Goal: Task Accomplishment & Management: Use online tool/utility

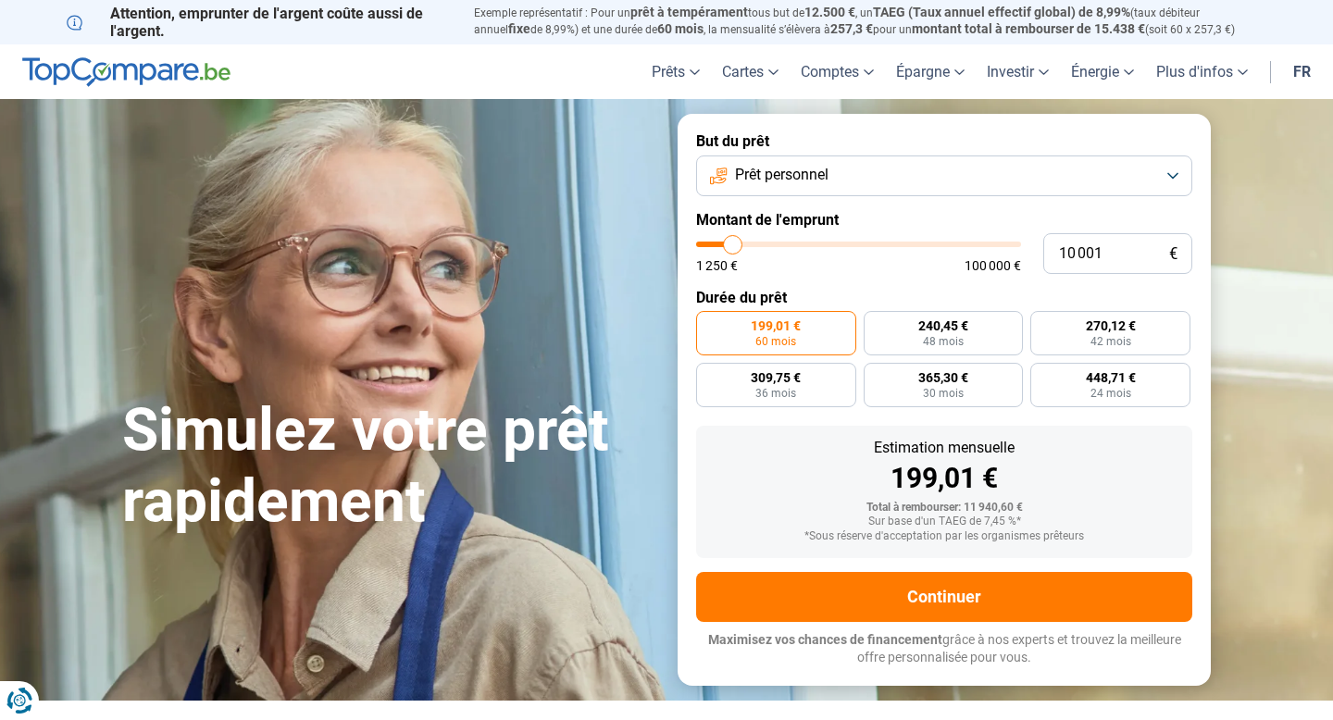
type input "9 250"
type input "9250"
type input "9 750"
type input "9750"
type input "10 500"
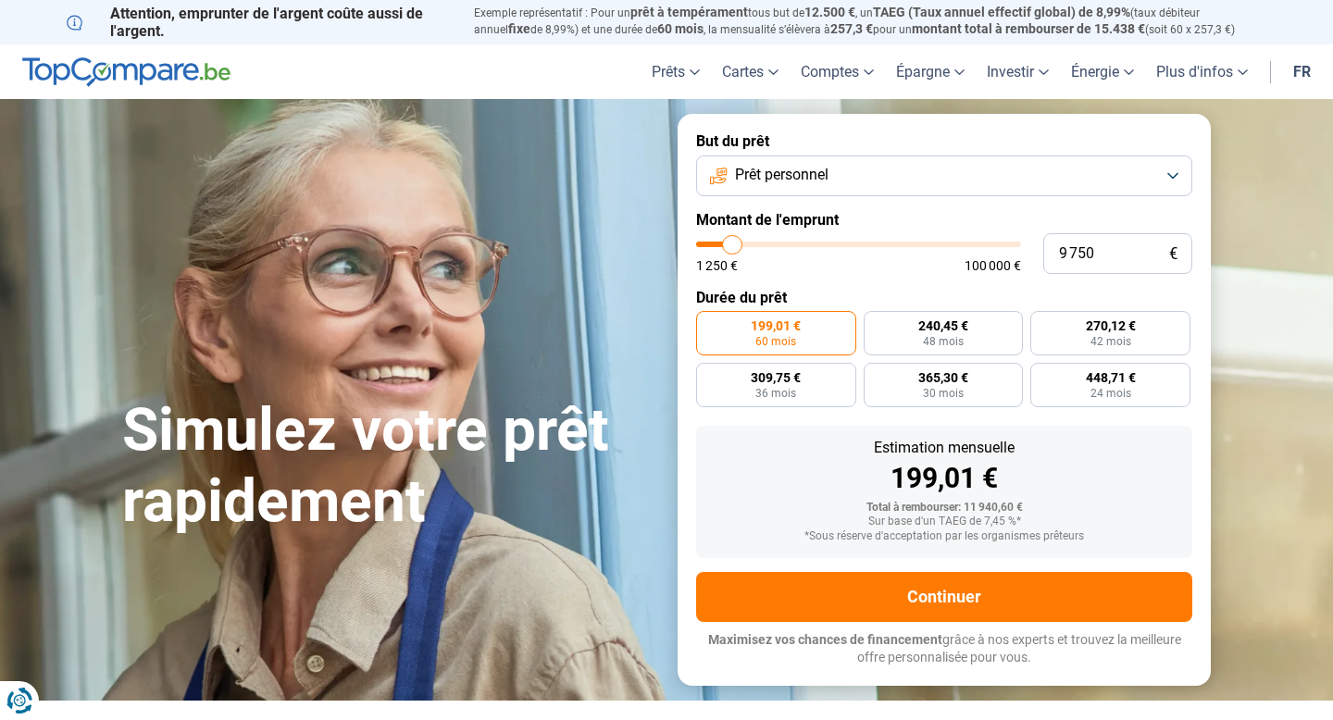
type input "10500"
type input "11 750"
type input "11750"
type input "13 250"
type input "13250"
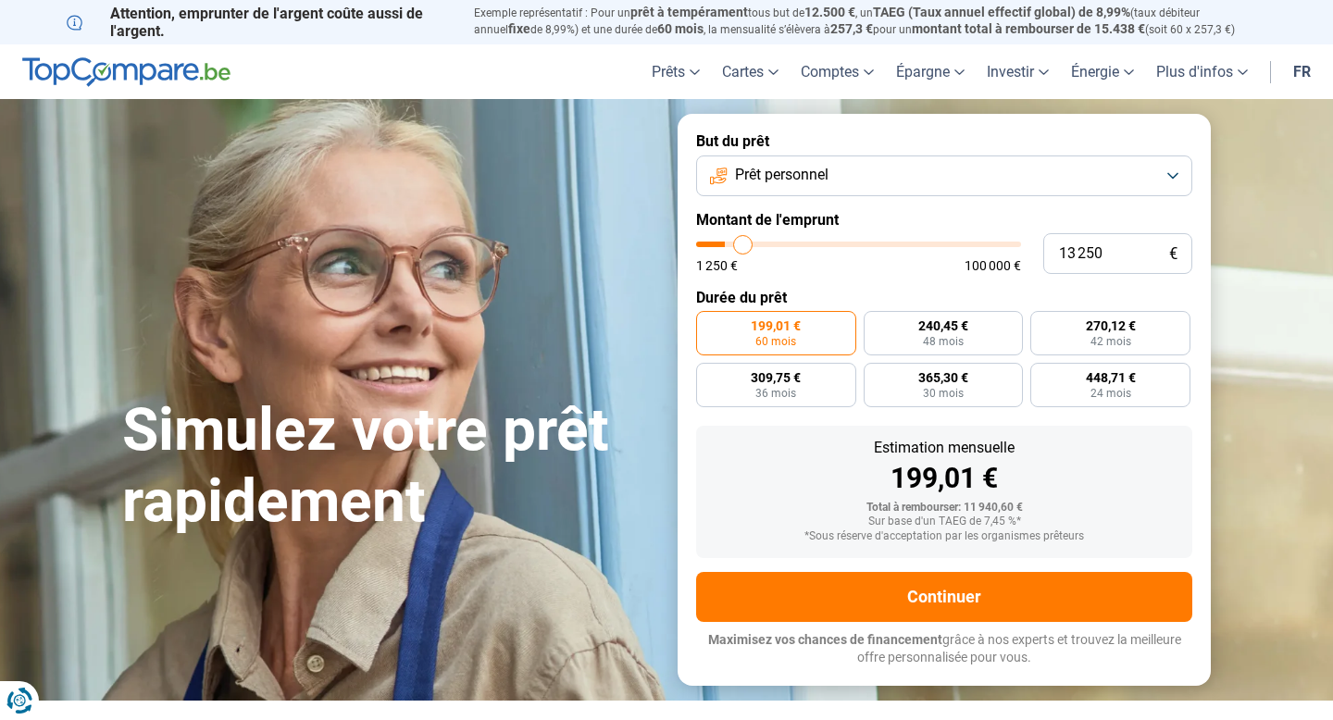
type input "14 500"
type input "14500"
type input "15 500"
type input "15500"
type input "16 000"
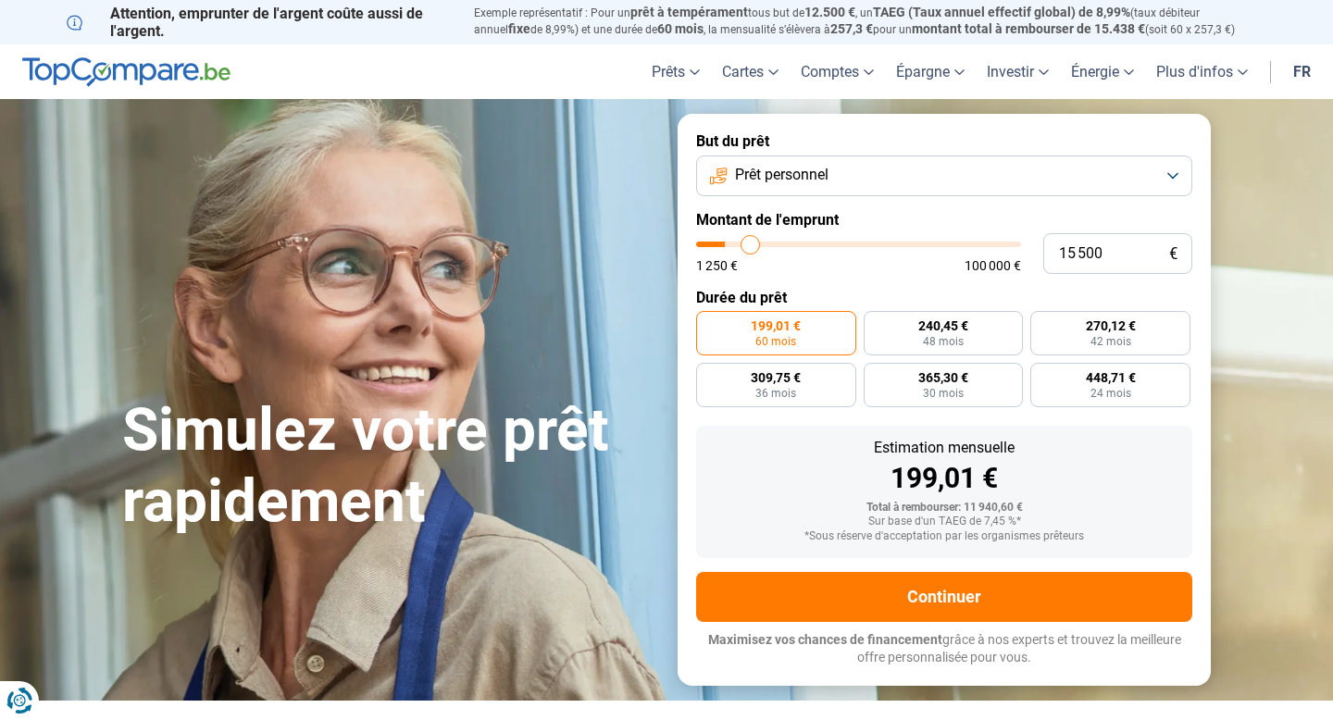
type input "16000"
type input "16 500"
type input "16500"
type input "16 750"
type input "16750"
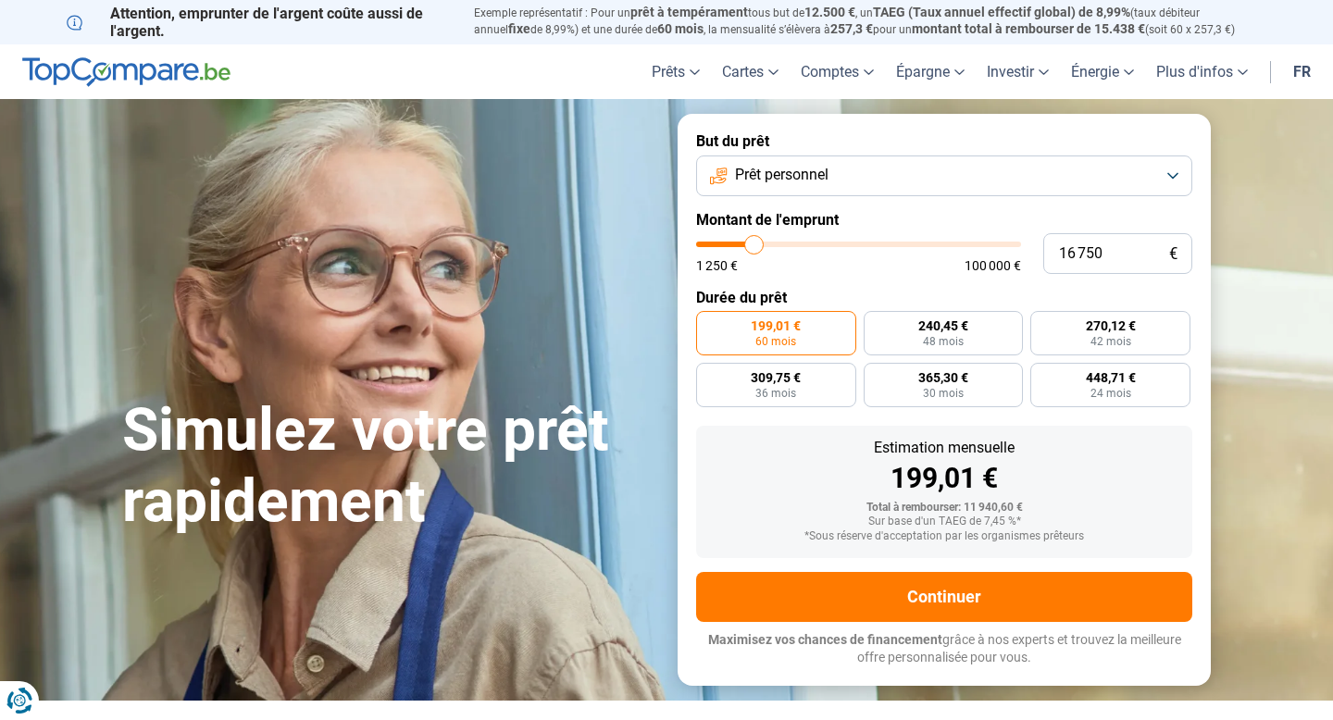
type input "17 000"
type input "17000"
type input "17 250"
type input "17250"
type input "17 500"
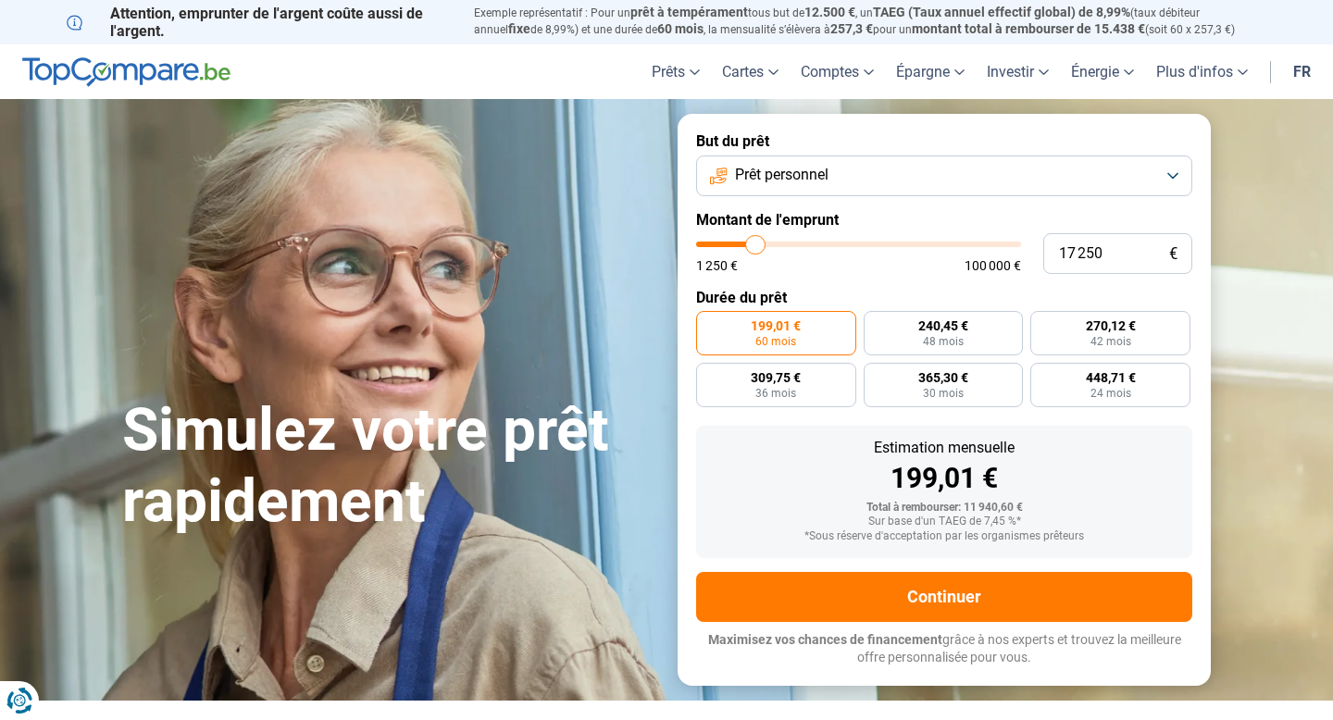
type input "17500"
type input "17 750"
type input "17750"
type input "18 000"
type input "18000"
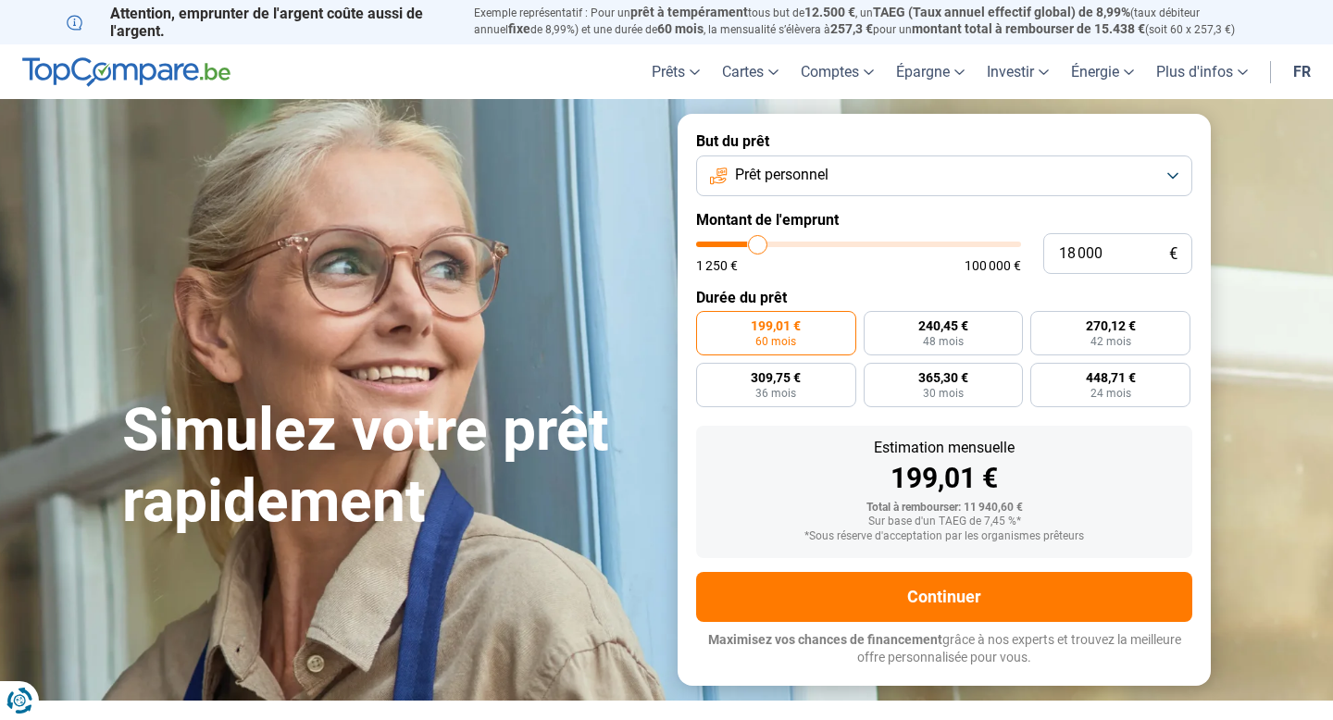
type input "18 250"
type input "18250"
type input "18 500"
type input "18500"
type input "18 750"
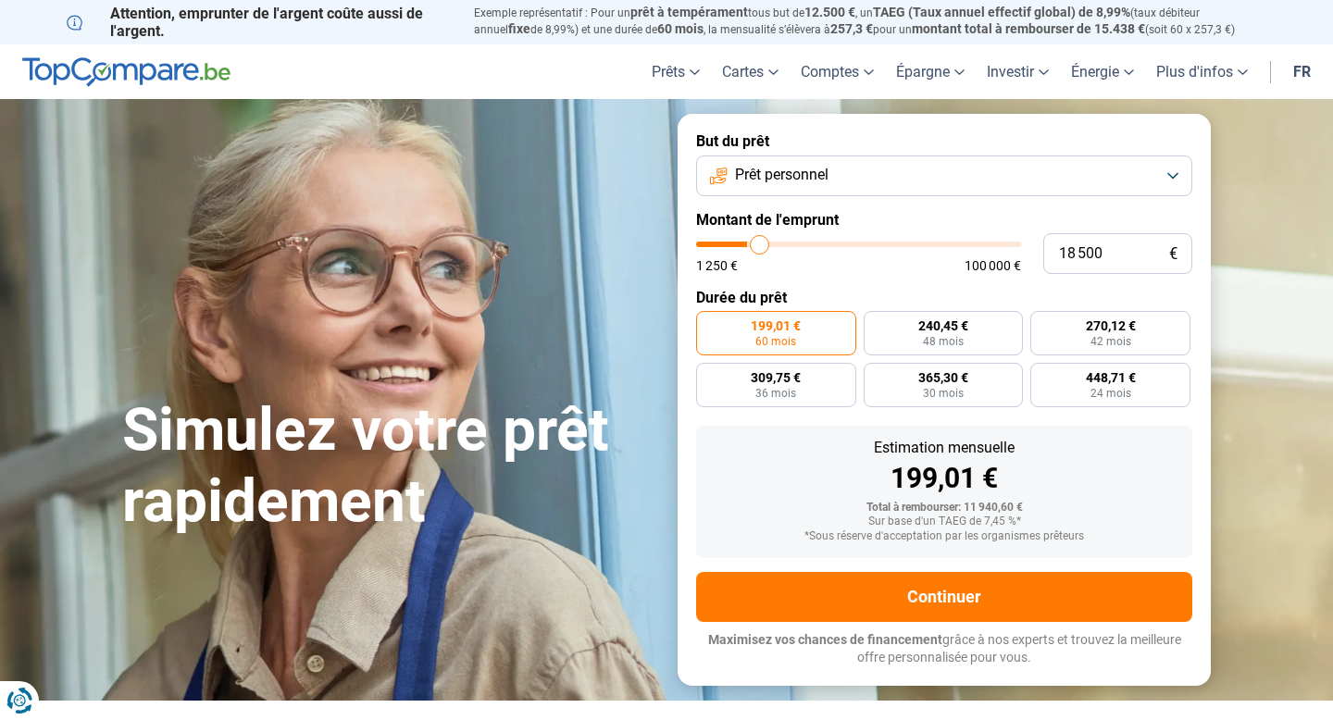
type input "18750"
type input "19 000"
type input "19000"
type input "19 250"
type input "19250"
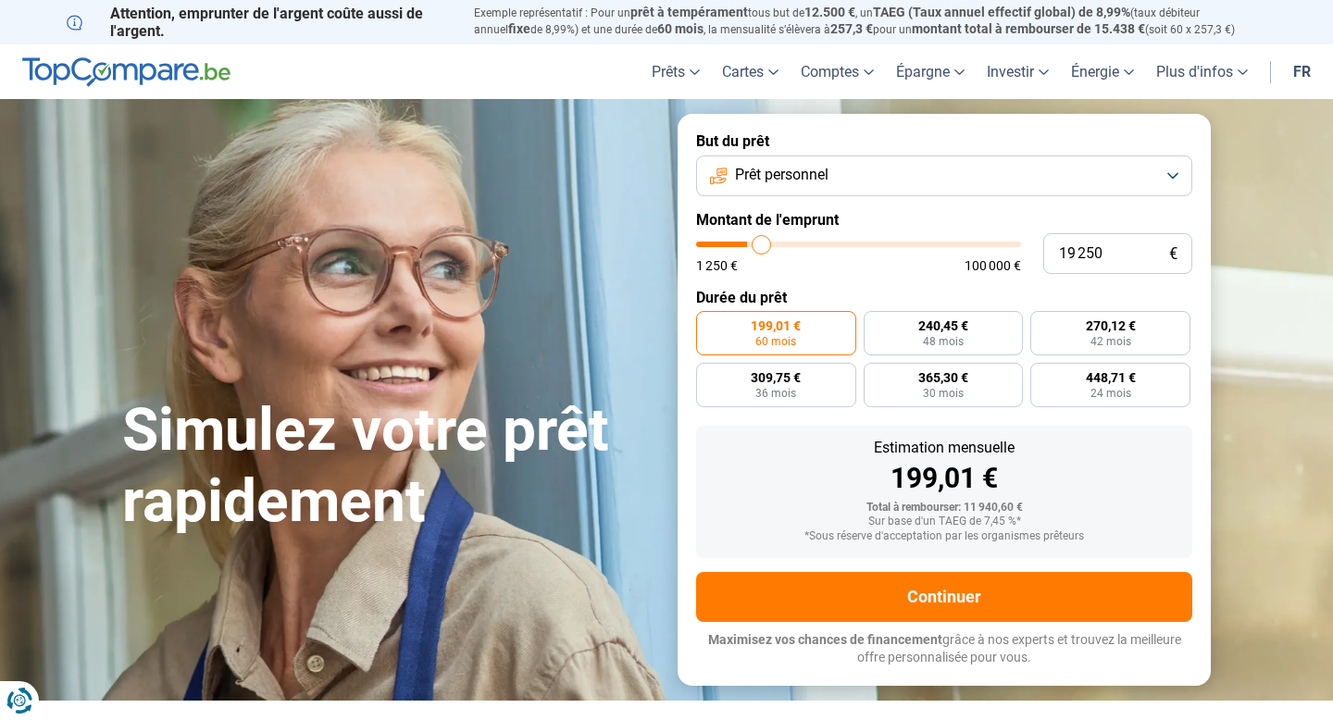
type input "19 500"
type input "19500"
type input "19 750"
type input "19750"
type input "20 250"
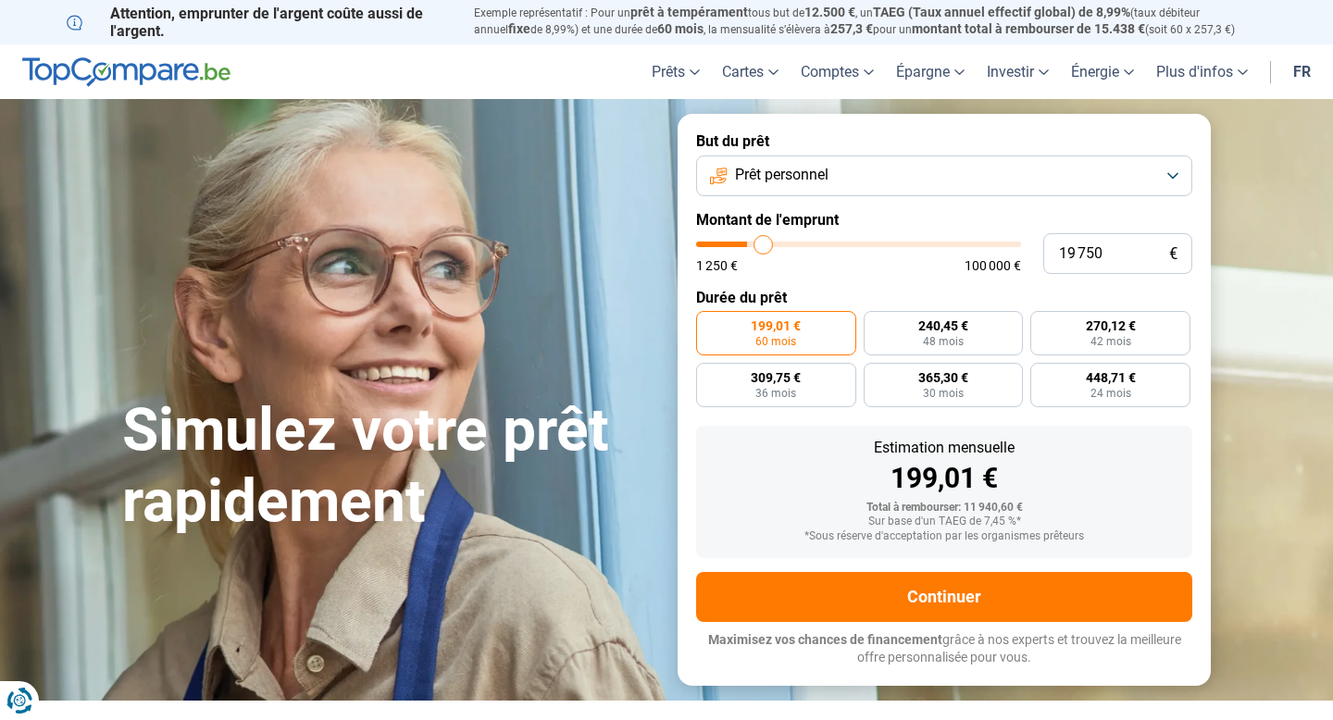
type input "20250"
type input "20 500"
type input "20500"
type input "20 750"
type input "20750"
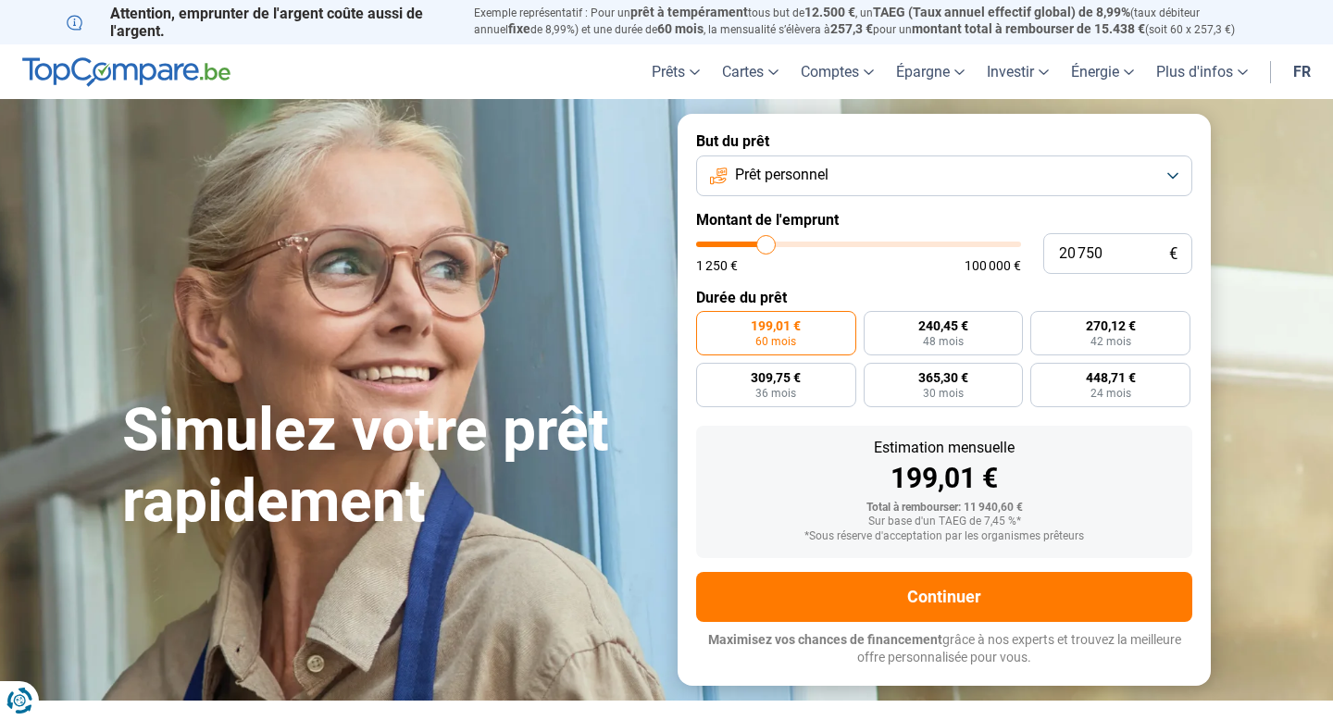
type input "21 250"
type input "21250"
type input "21 750"
type input "21750"
type input "22 000"
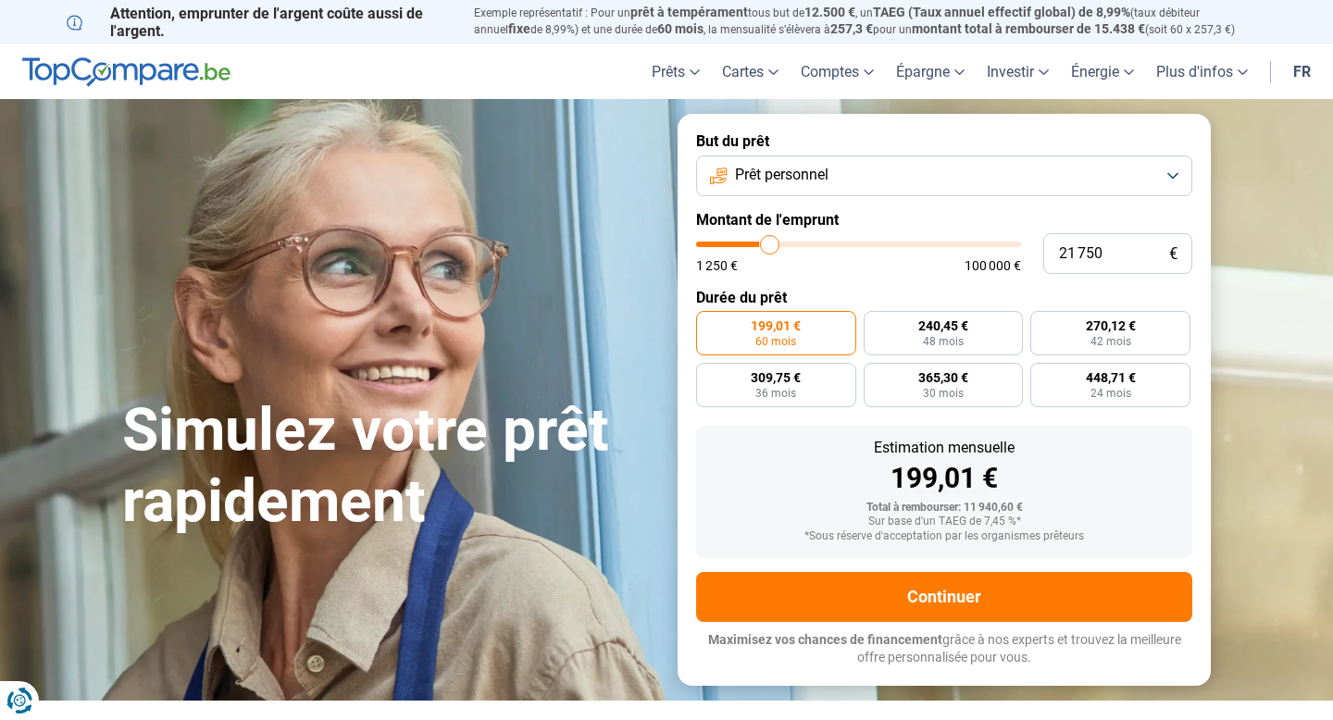
type input "22000"
type input "22 500"
type input "22500"
type input "23 000"
type input "23000"
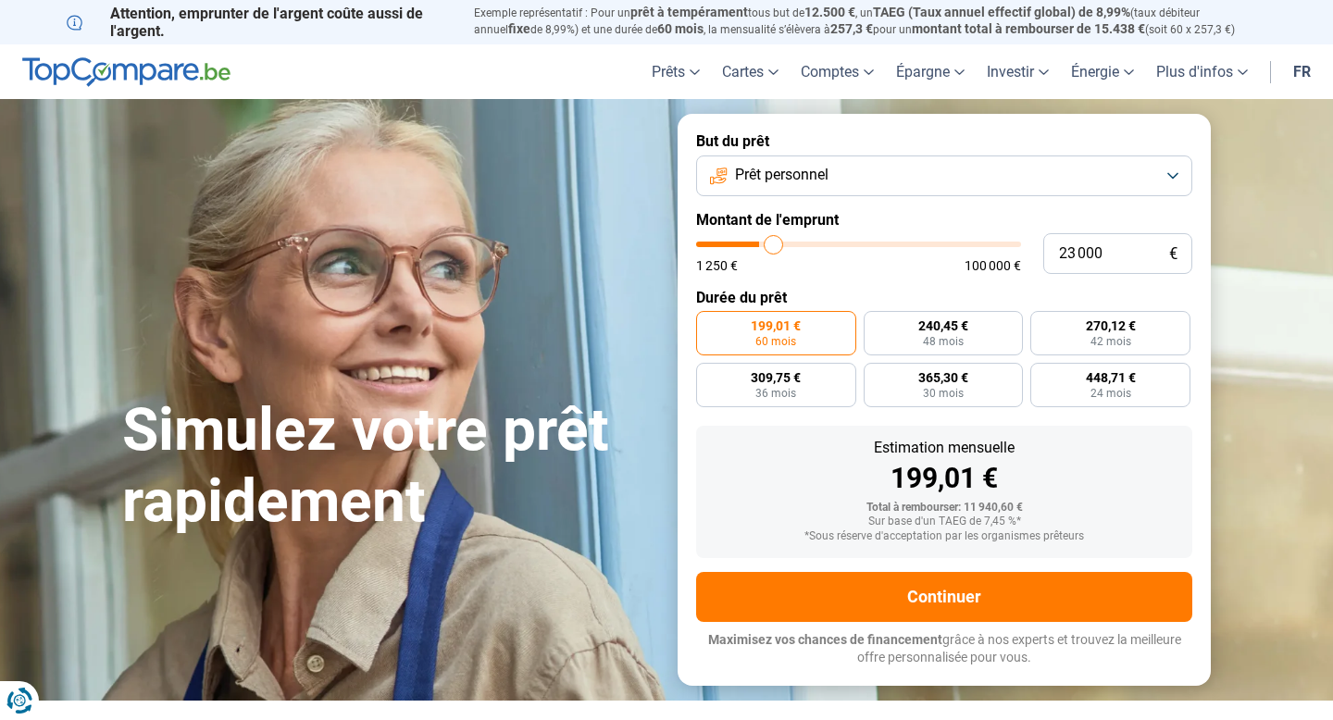
type input "23 500"
type input "23500"
type input "23 750"
type input "23750"
type input "24 000"
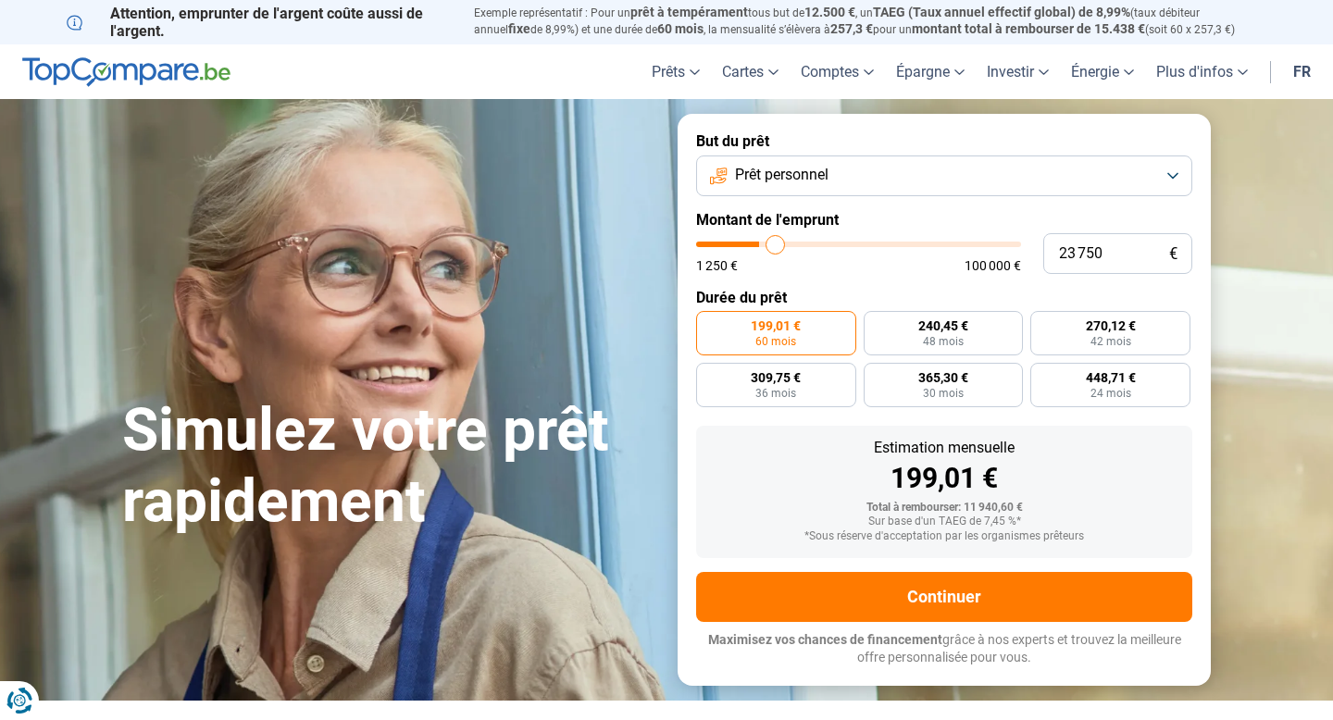
type input "24000"
type input "24 500"
type input "24500"
type input "24 750"
type input "24750"
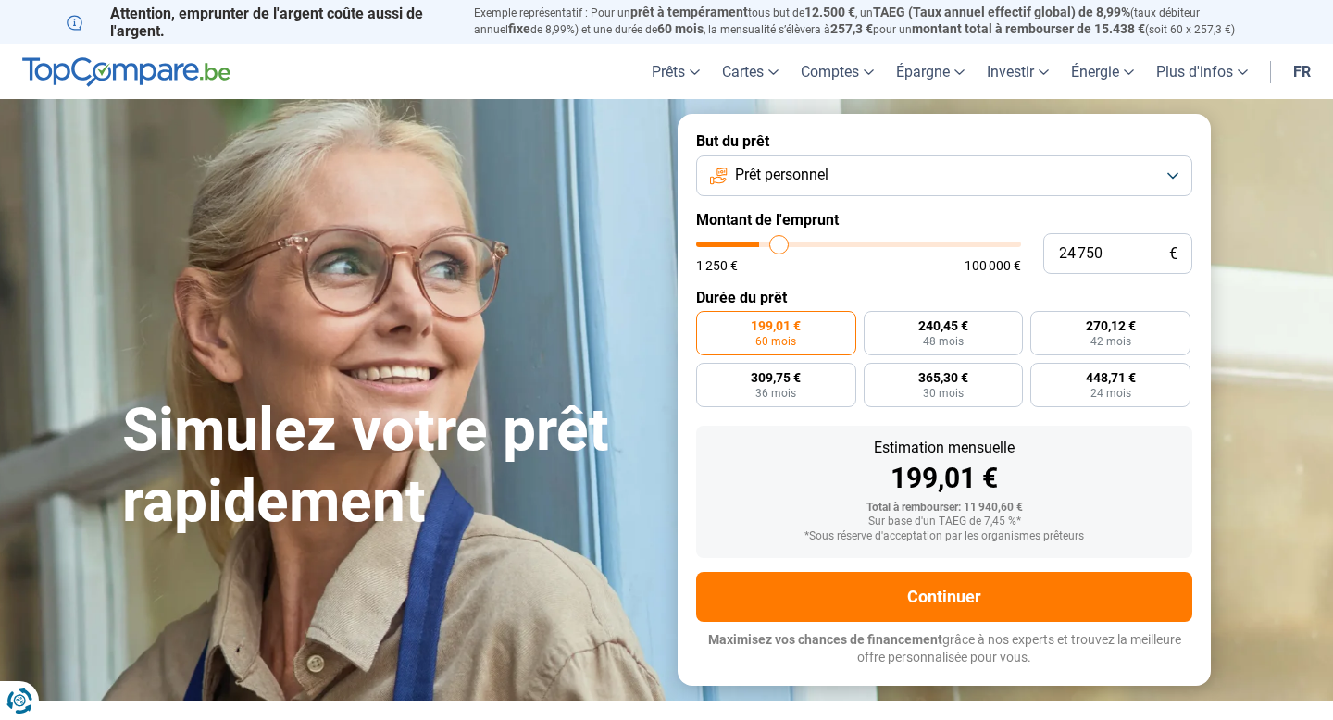
type input "25 000"
type input "25000"
type input "25 250"
type input "25250"
type input "25 500"
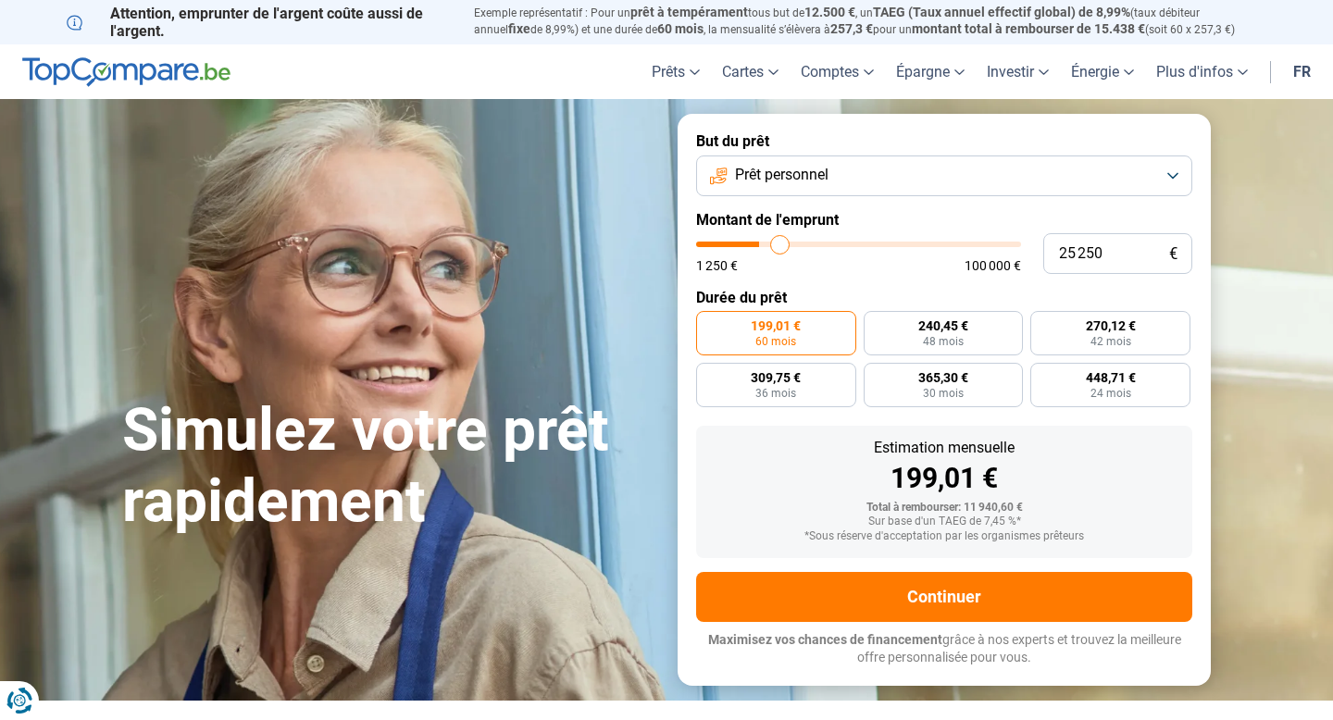
type input "25500"
type input "25 750"
type input "25750"
type input "26 000"
type input "26000"
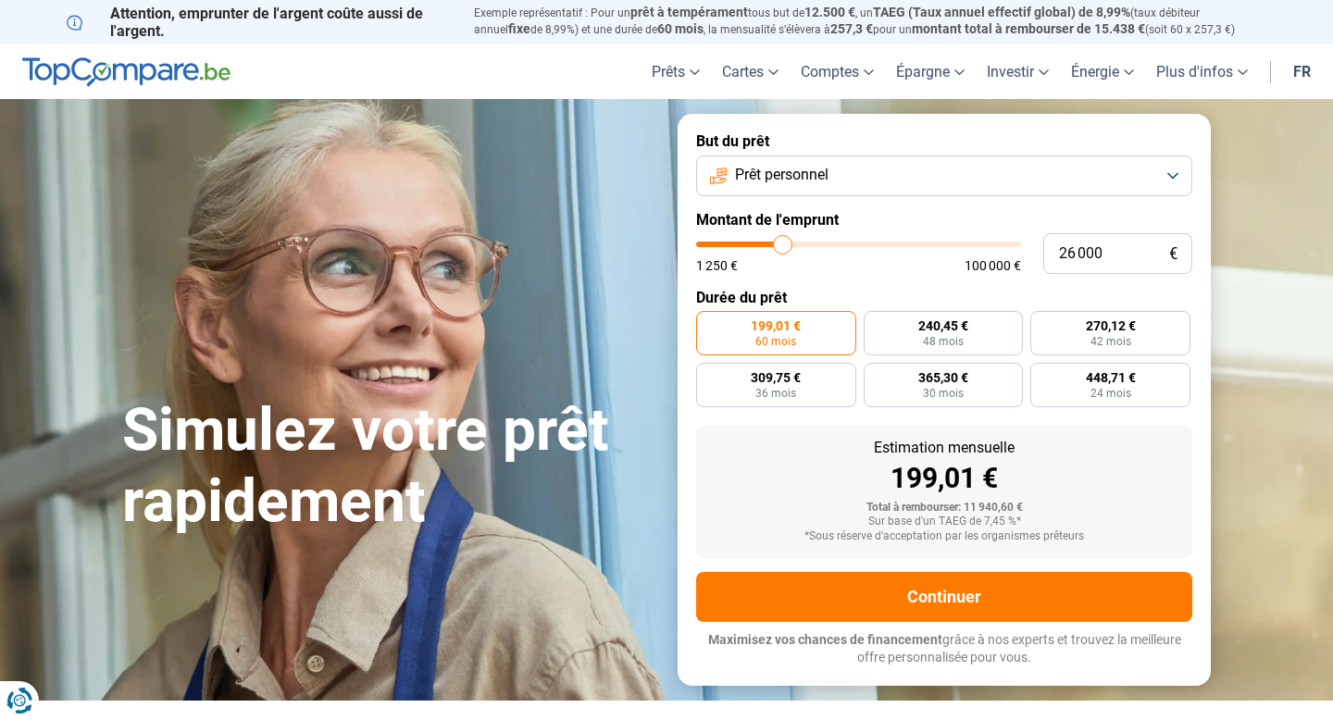
type input "26 500"
type input "26500"
type input "26 750"
type input "26750"
type input "27 250"
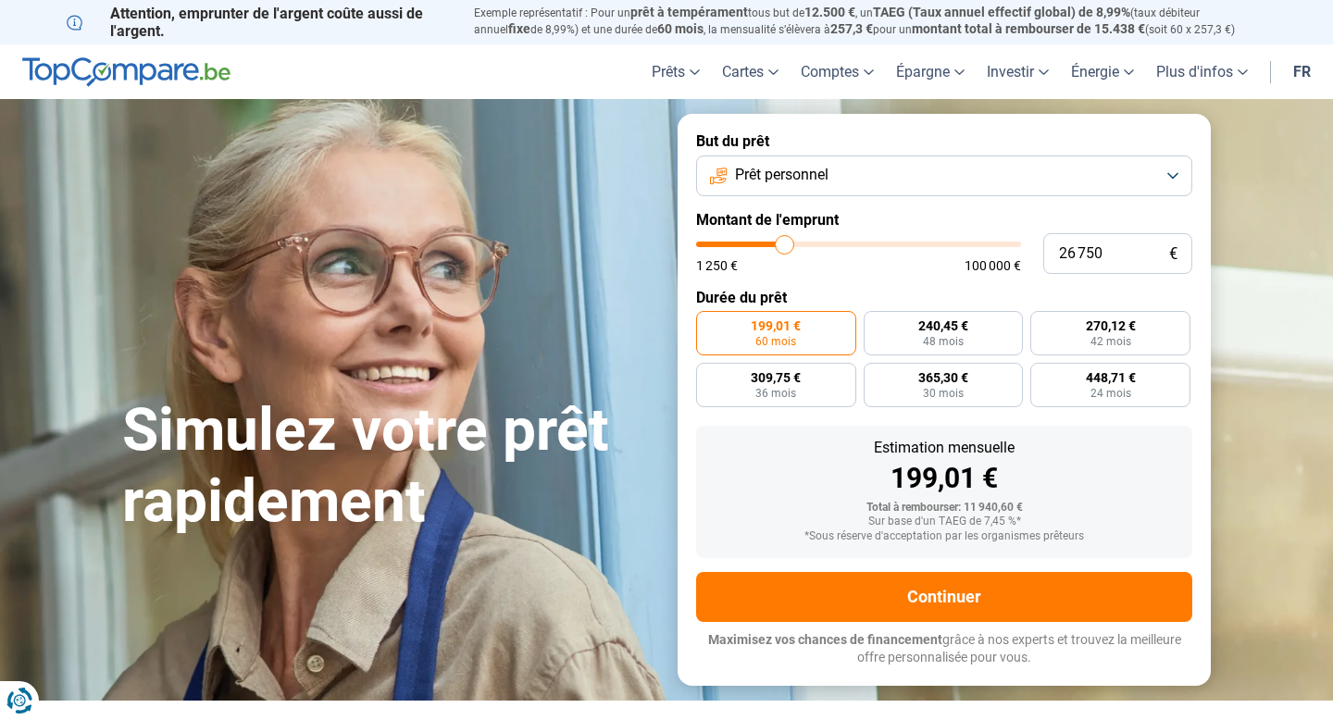
type input "27250"
type input "27 500"
type input "27500"
type input "28 000"
type input "28000"
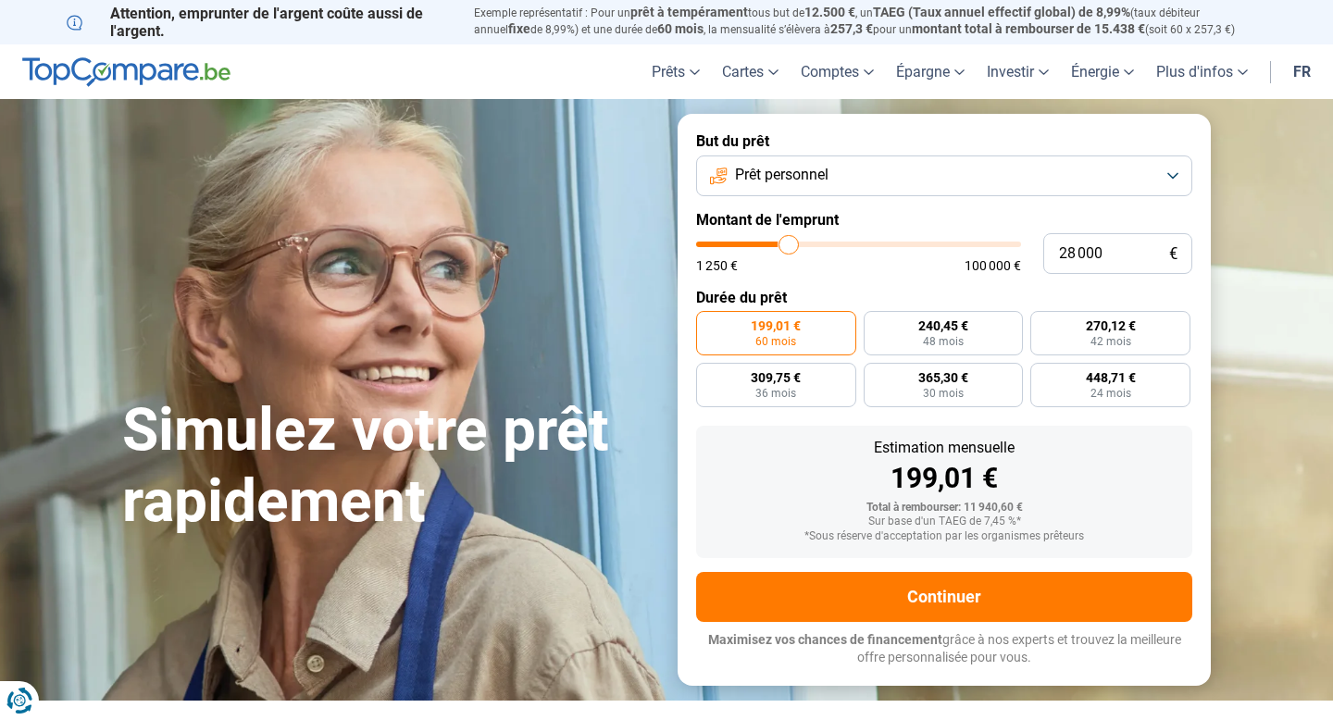
type input "28 250"
type input "28250"
type input "28 750"
type input "28750"
type input "29 000"
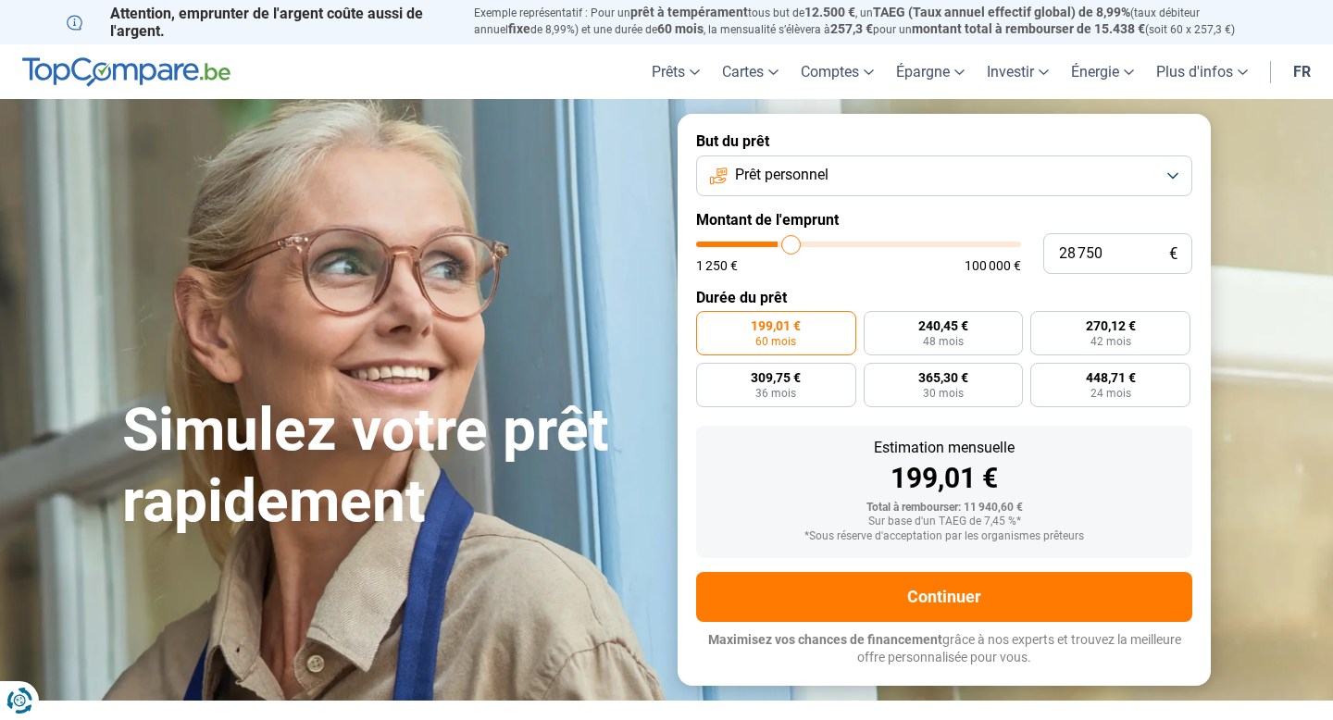
type input "29000"
type input "29 250"
type input "29250"
type input "29 500"
type input "29500"
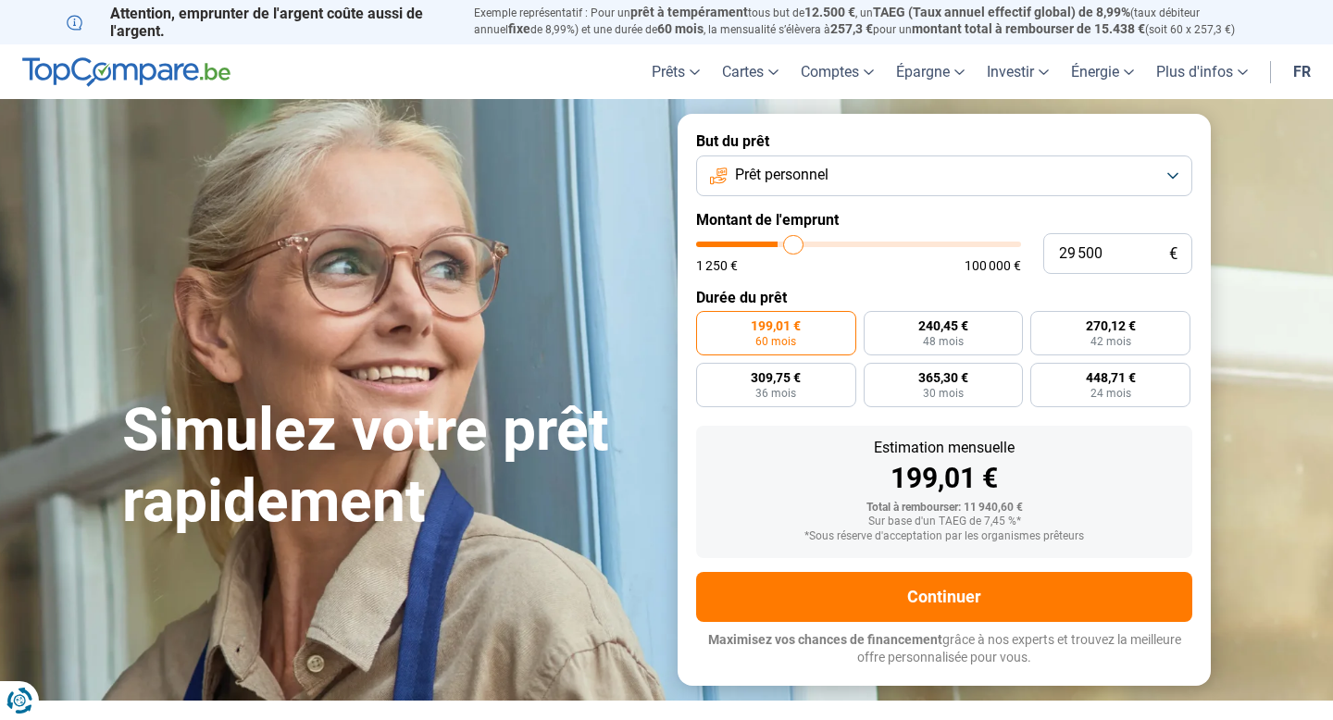
type input "29 750"
type input "29750"
type input "29 000"
type input "29000"
type input "28 250"
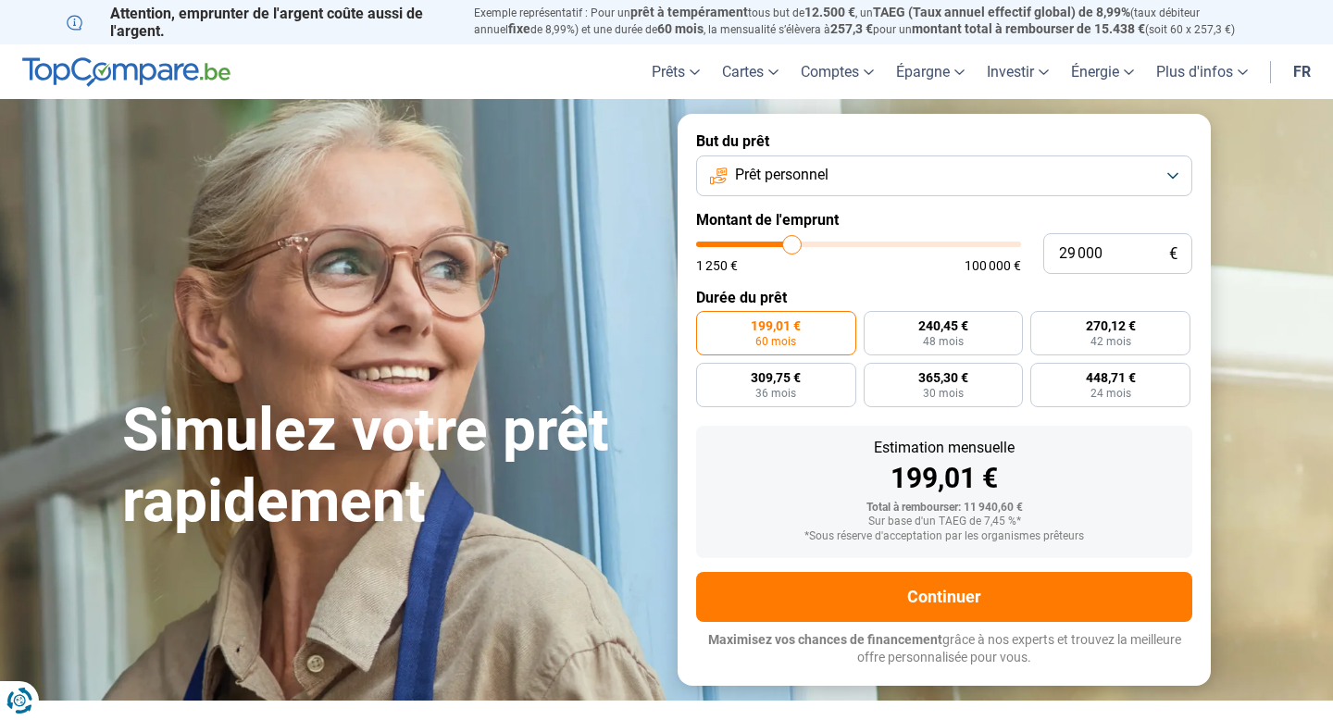
type input "28250"
type input "27 000"
type input "27000"
type input "25 500"
type input "25500"
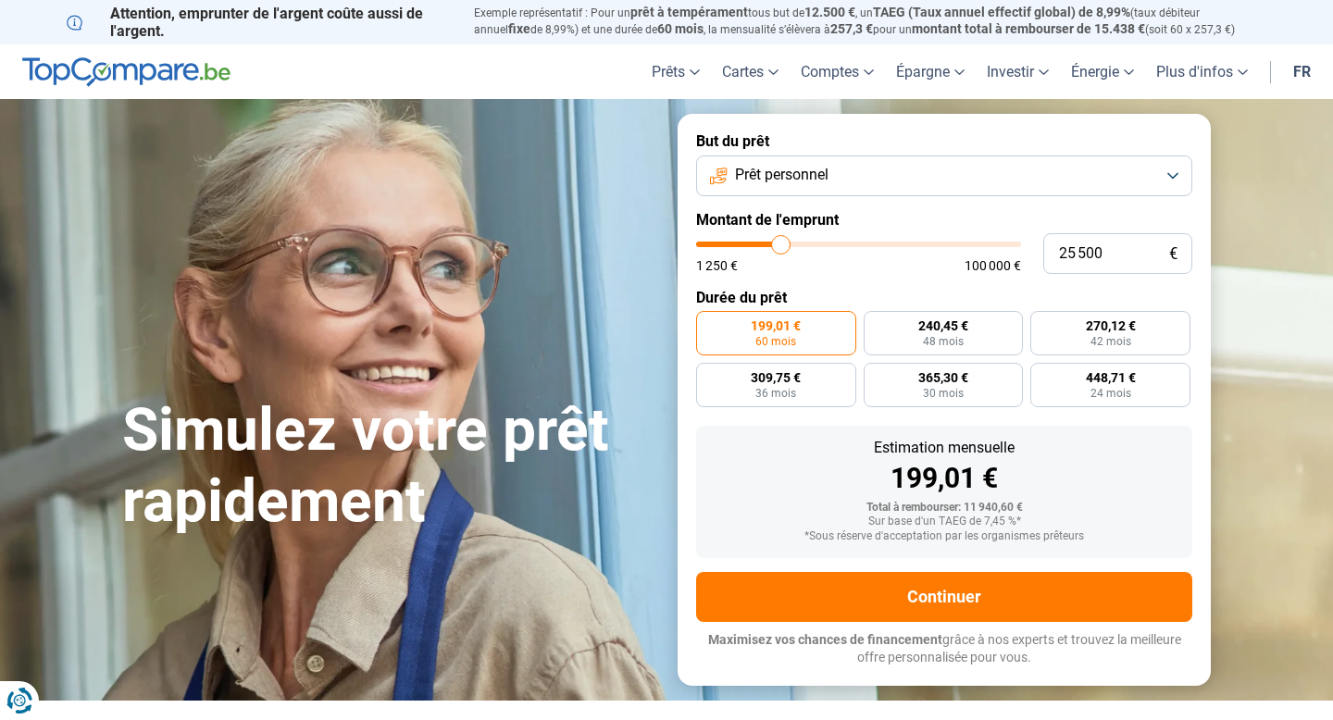
type input "24 250"
type input "24250"
type input "23 250"
type input "23250"
type input "22 500"
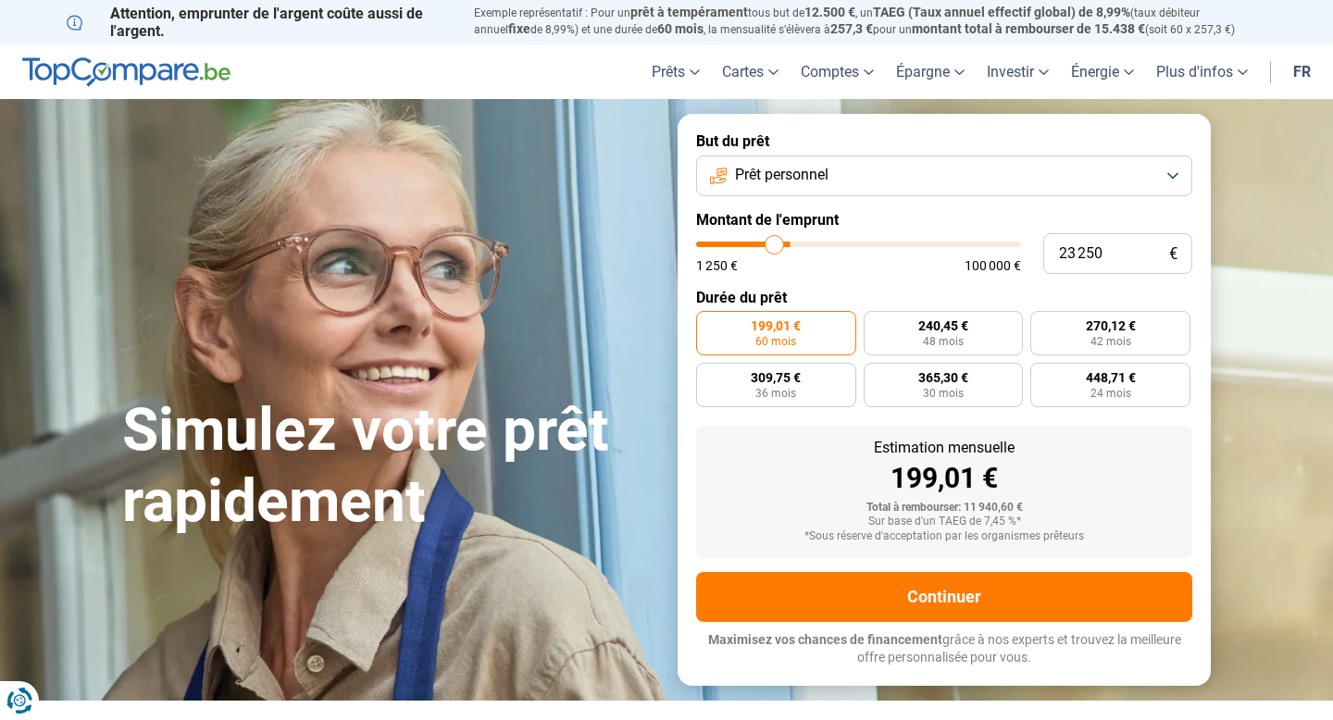
type input "22500"
type input "22 000"
type input "22000"
type input "21 500"
type input "21500"
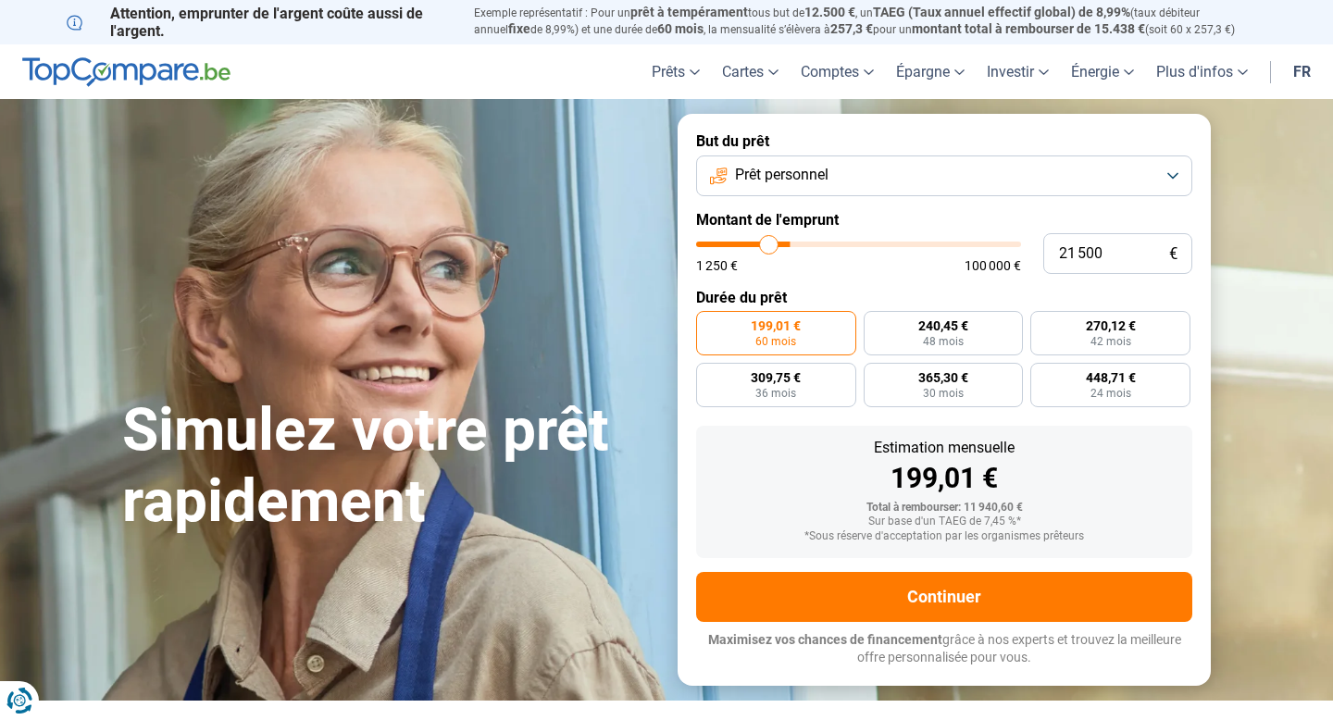
type input "21 000"
type input "21000"
type input "20 750"
type input "20750"
type input "20 500"
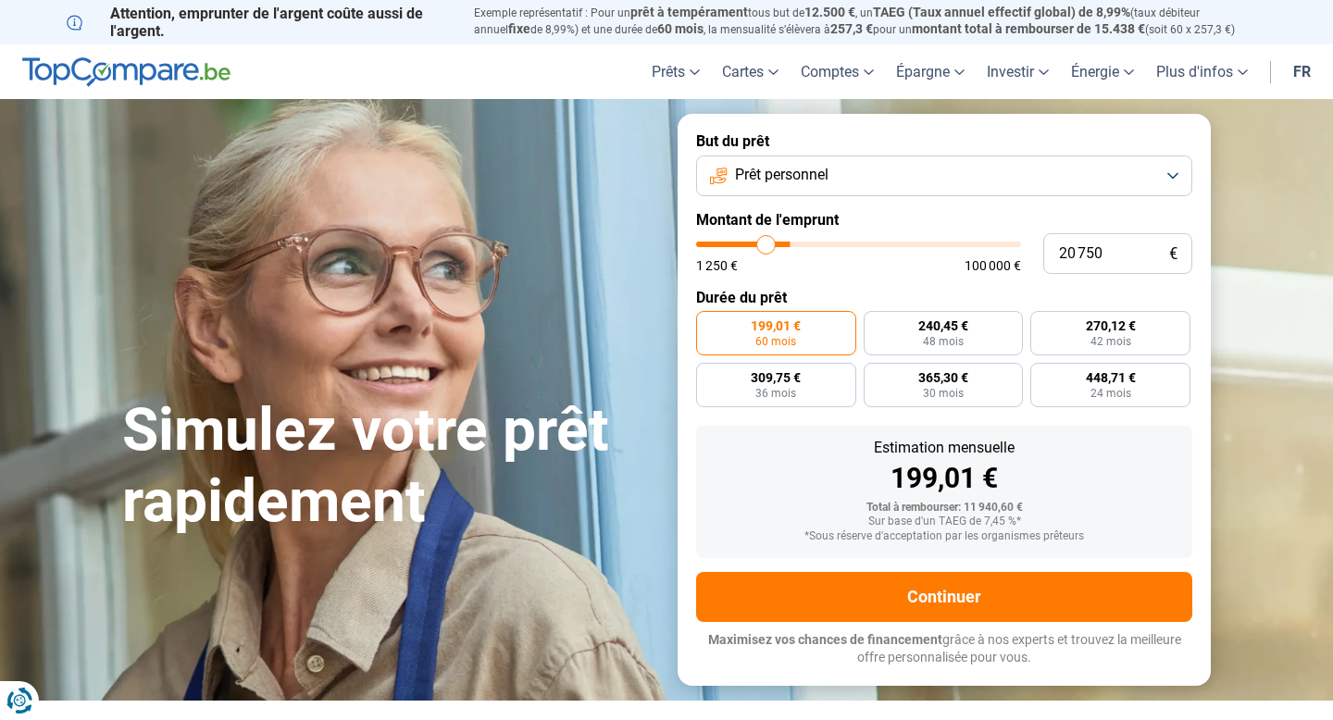
type input "20500"
type input "20 250"
type input "20250"
type input "19 750"
type input "19750"
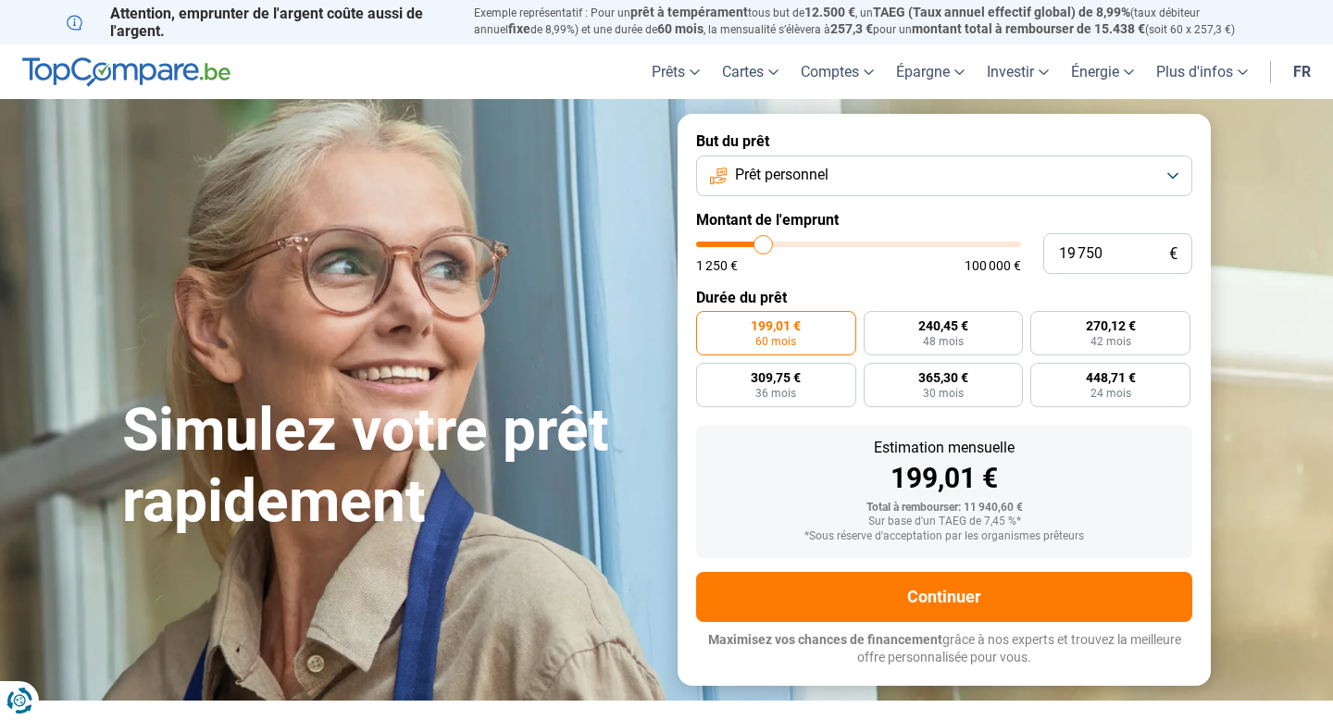
type input "19 500"
type input "19500"
type input "19 000"
type input "19000"
type input "18 500"
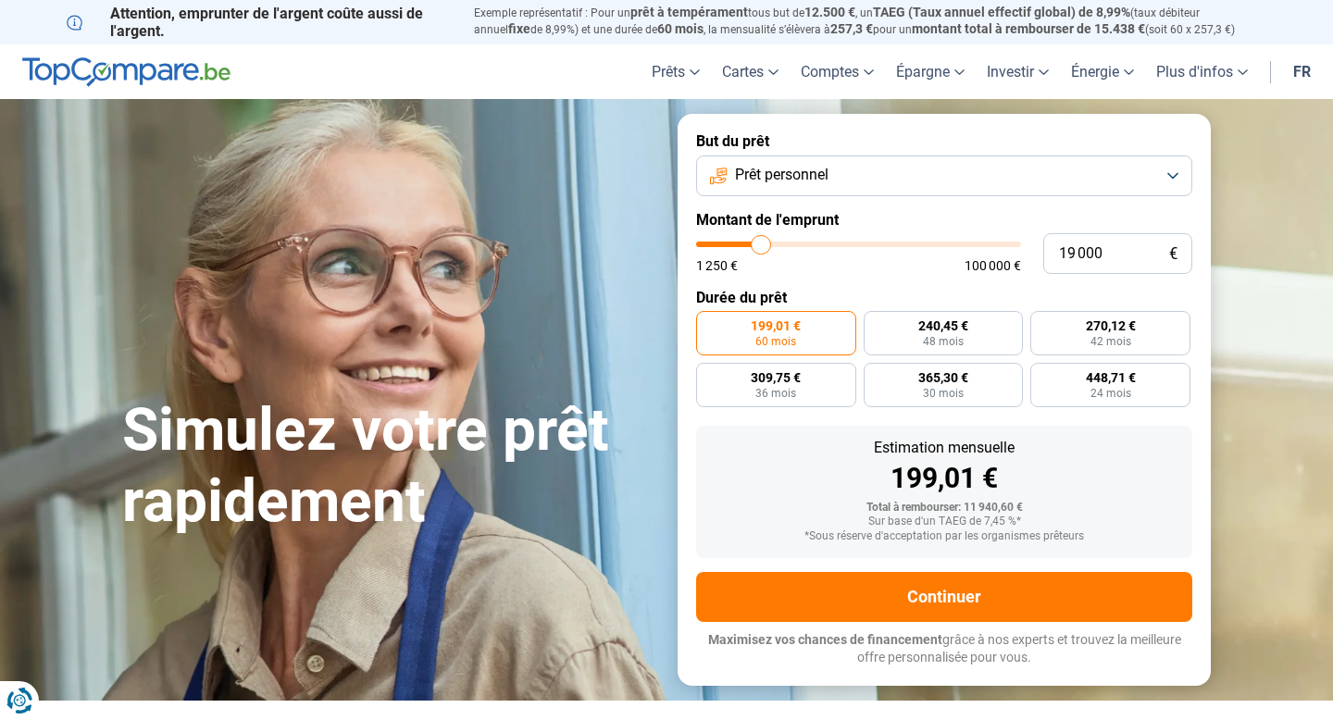
type input "18500"
type input "18 250"
type input "18250"
type input "17 750"
type input "17750"
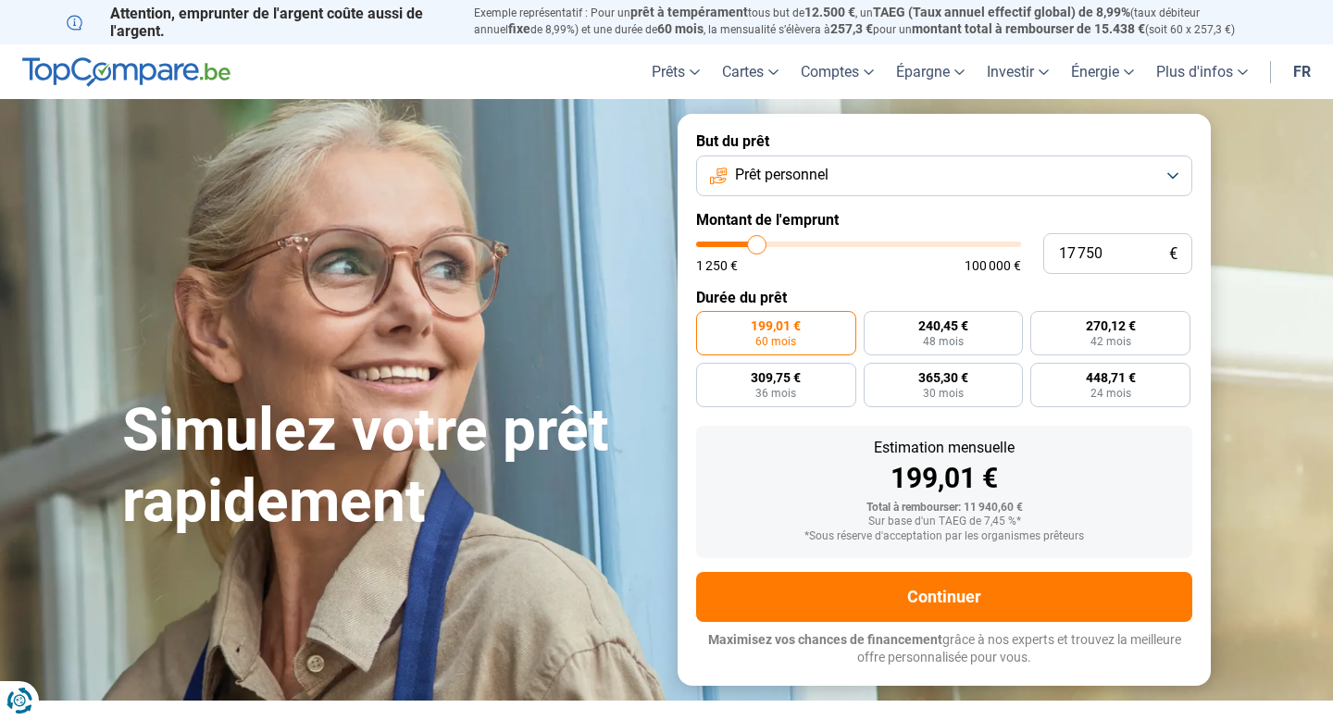
type input "17 500"
type input "17500"
type input "17 000"
type input "17000"
type input "16 500"
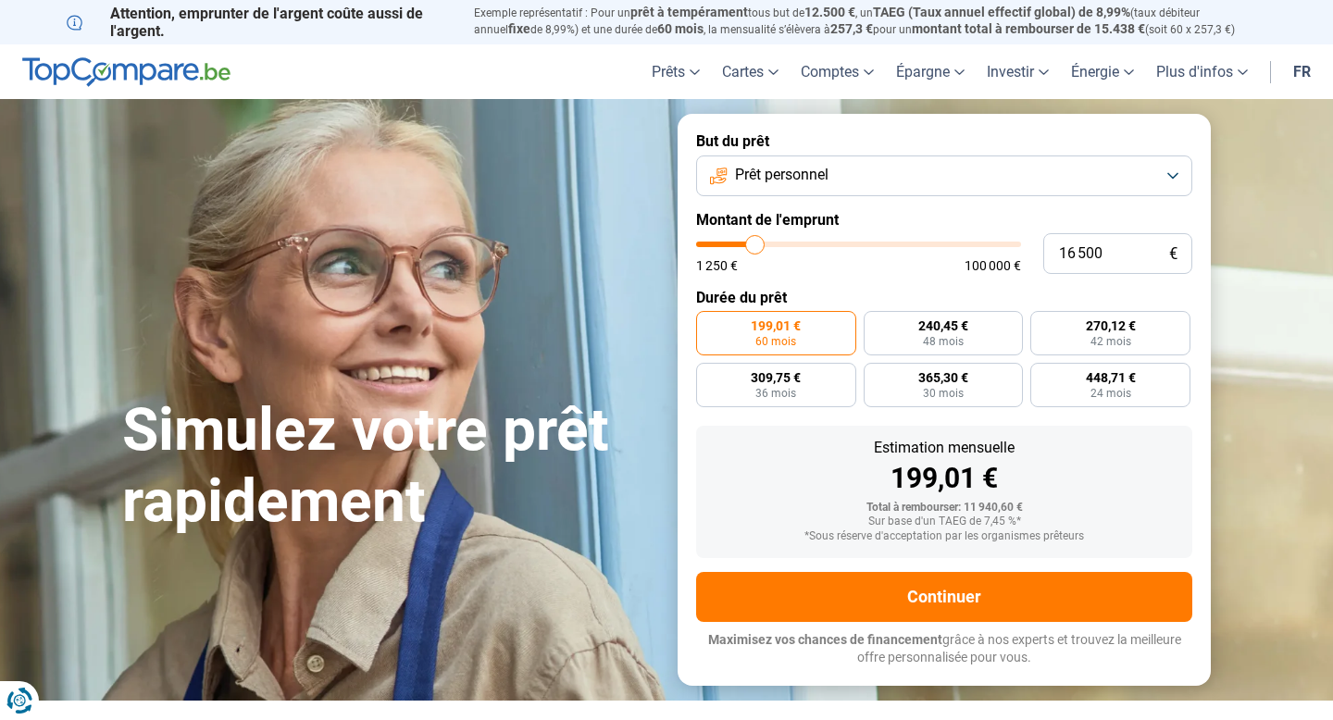
type input "16500"
type input "16 250"
type input "16250"
type input "15 750"
type input "15750"
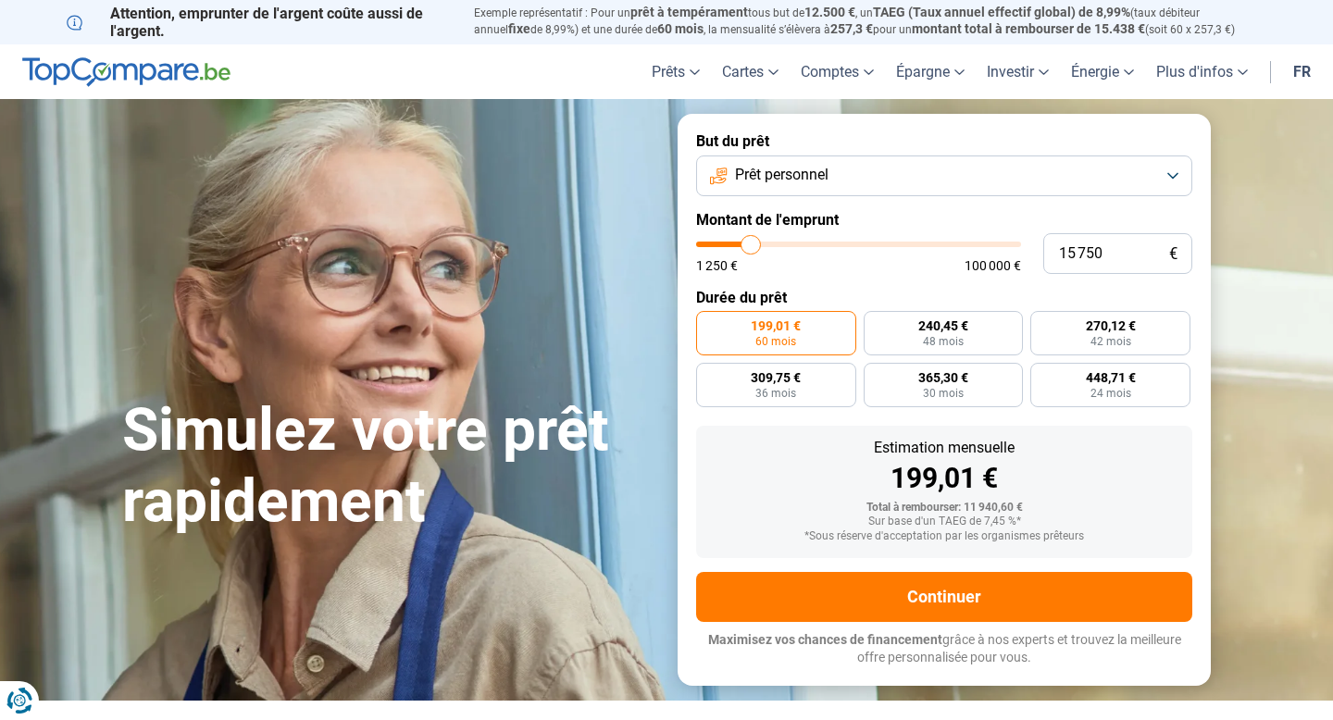
type input "15 500"
type input "15500"
type input "15 250"
type input "15250"
type input "15 000"
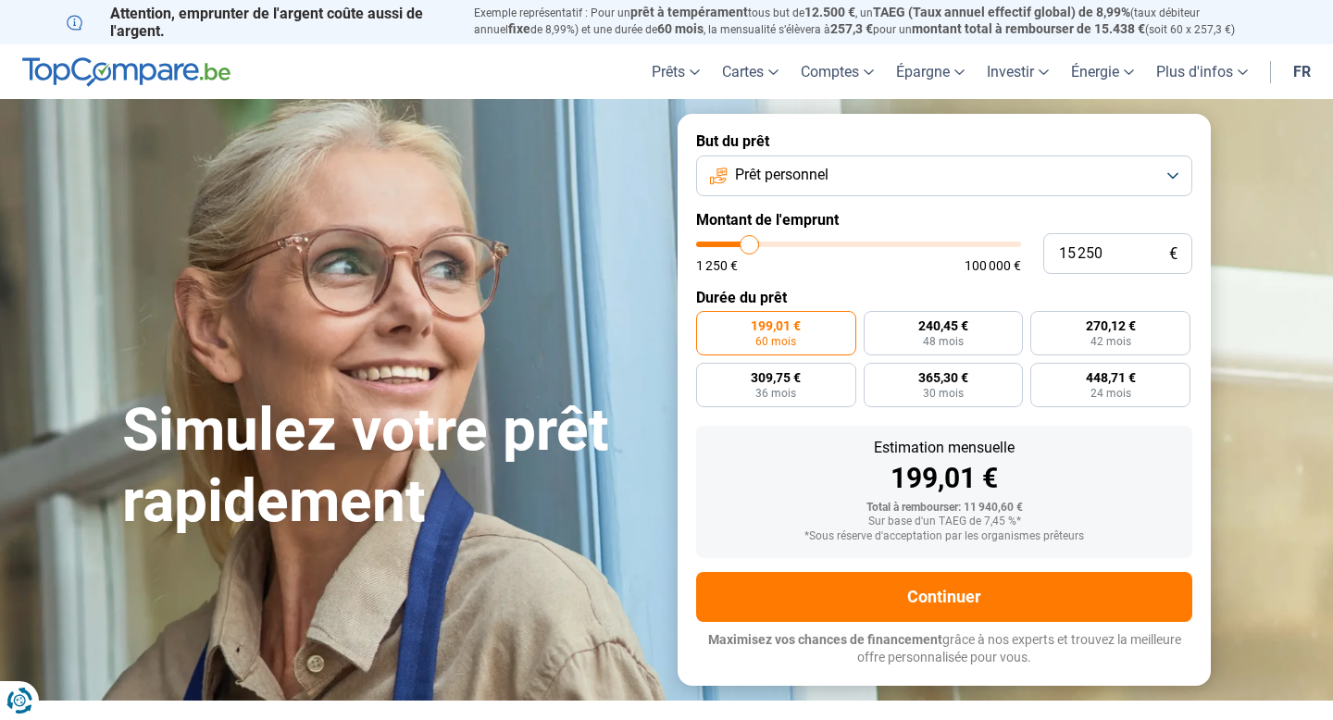
type input "15000"
type input "14 750"
type input "14750"
type input "14 500"
type input "14500"
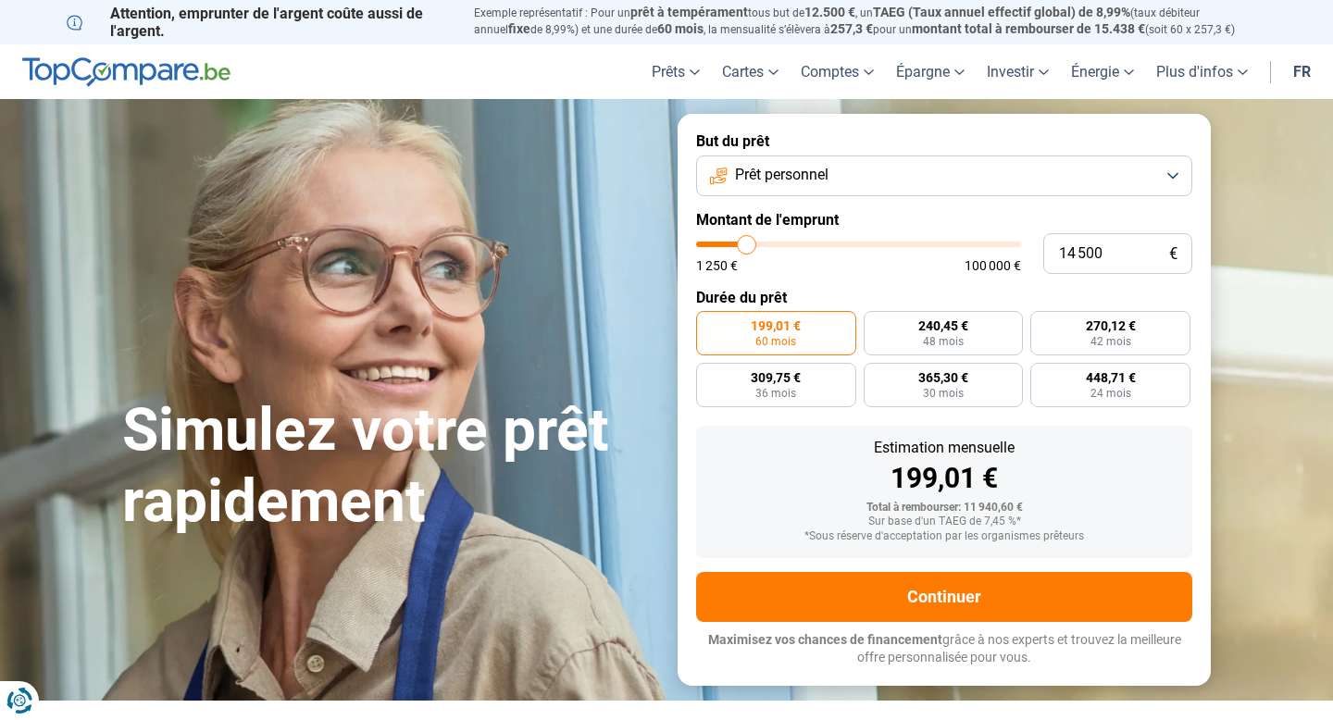
type input "14 250"
type input "14250"
type input "14 000"
type input "14000"
type input "13 750"
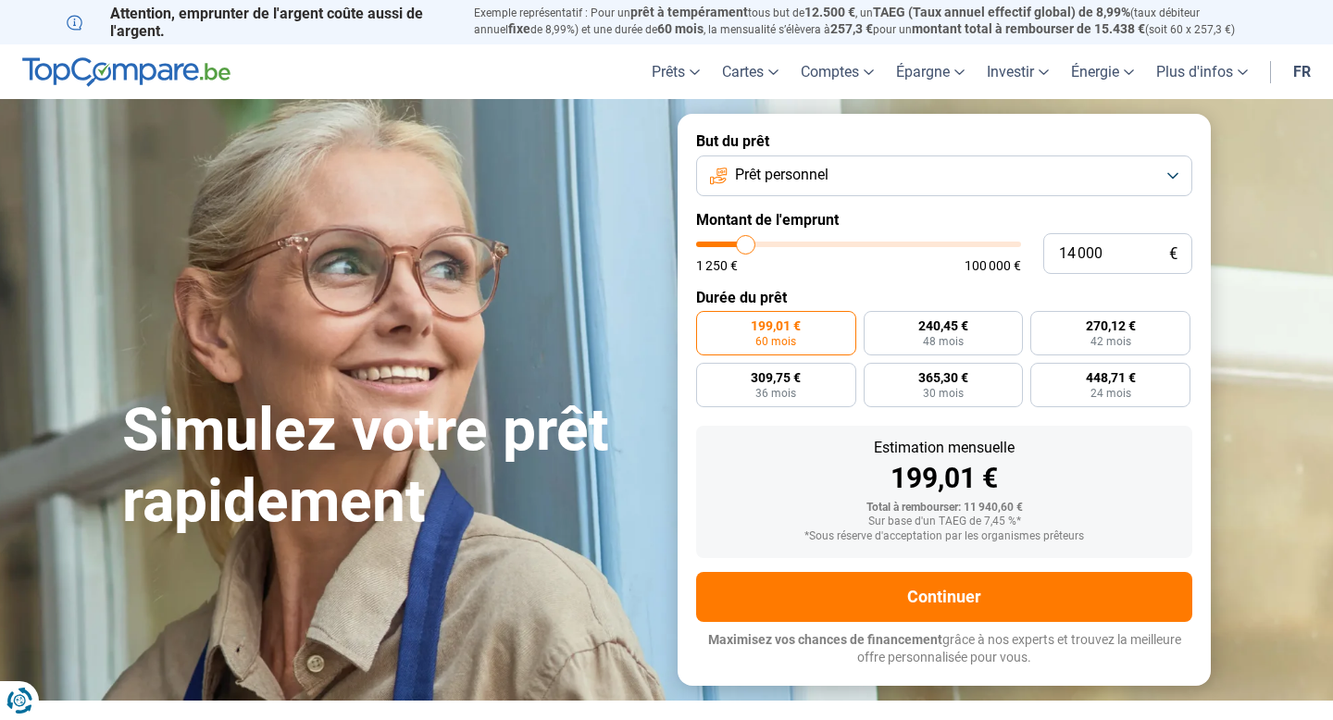
type input "13750"
type input "13 500"
type input "13500"
type input "13 250"
type input "13250"
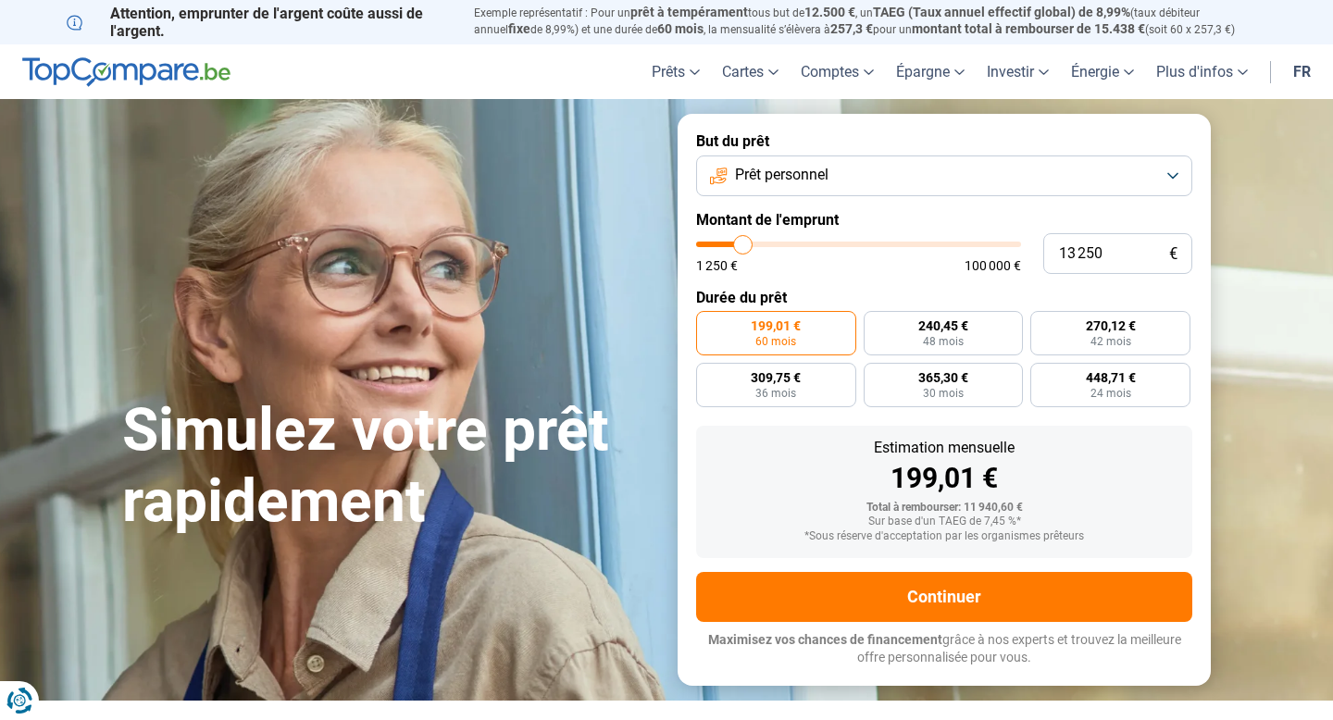
type input "13 000"
type input "13000"
type input "12 750"
type input "12750"
type input "12 500"
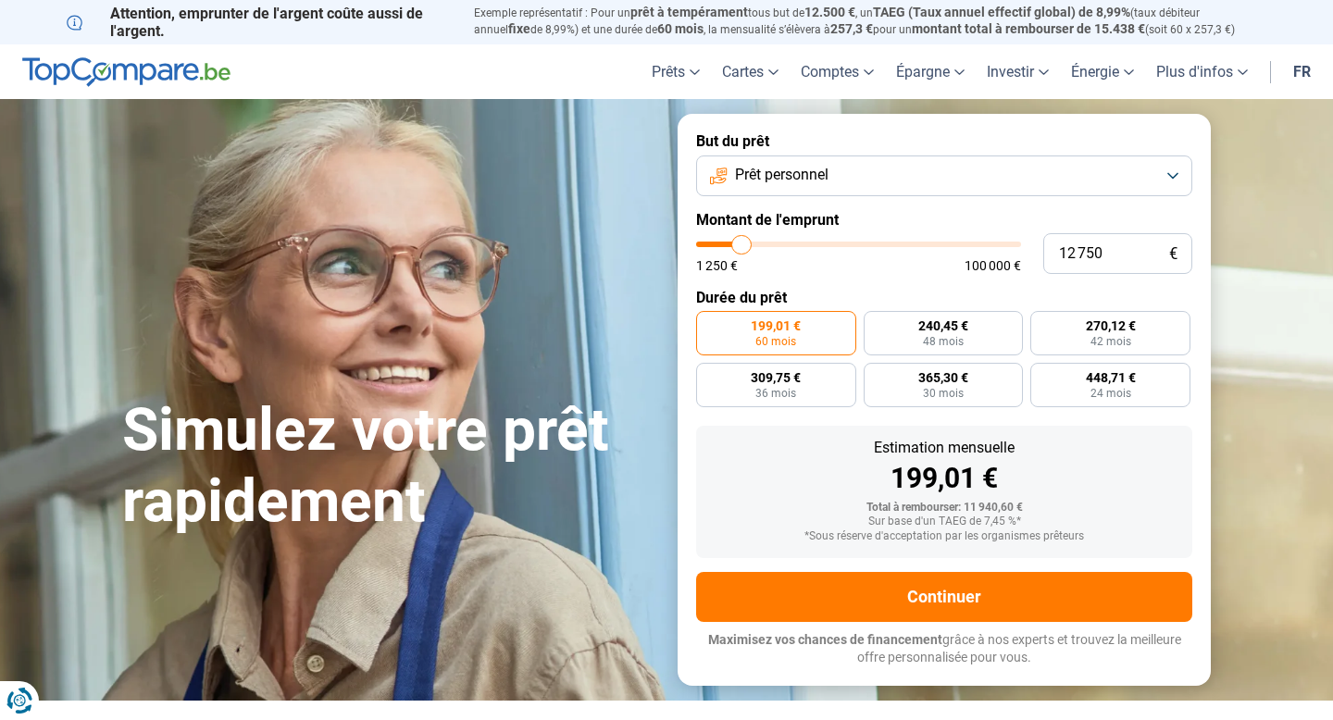
type input "12500"
type input "12 250"
type input "12250"
type input "12 000"
type input "12000"
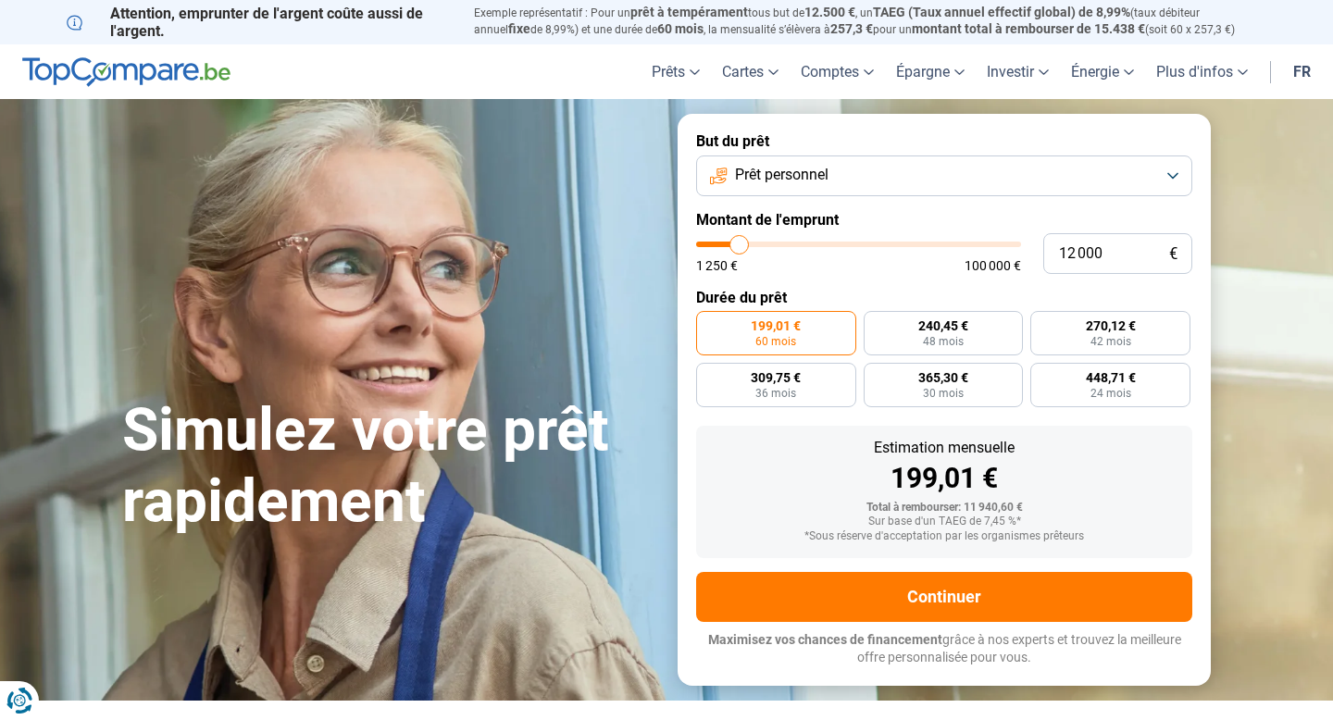
type input "11 750"
type input "11750"
type input "11 500"
type input "11500"
type input "11 250"
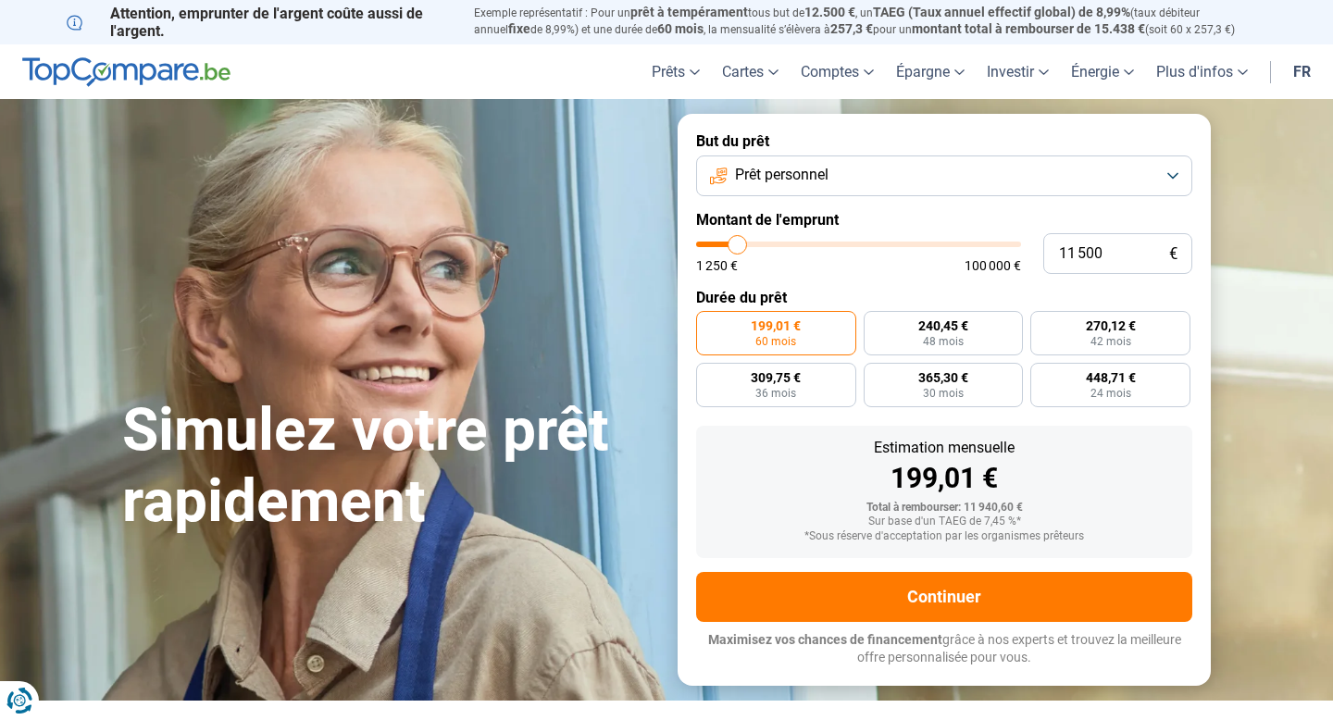
type input "11250"
type input "11 000"
type input "11000"
type input "10 750"
type input "10750"
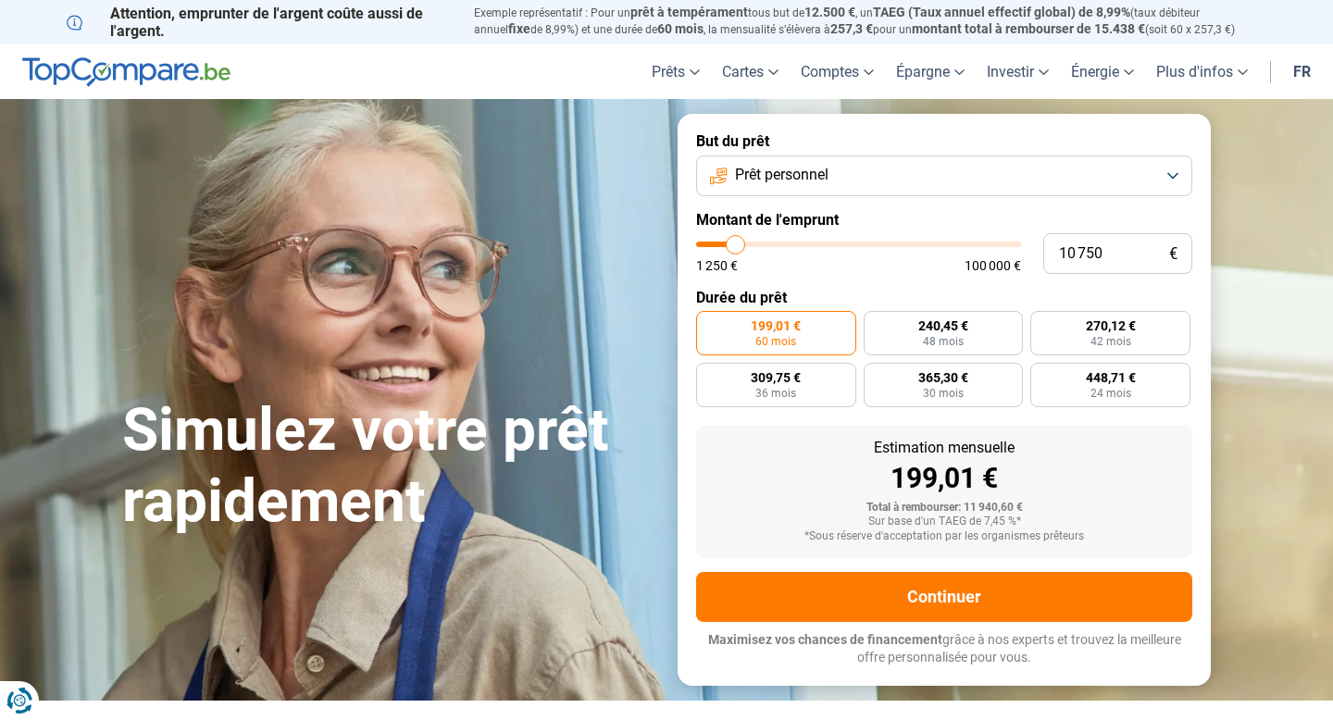
type input "10 500"
type input "10500"
type input "10 250"
type input "10250"
type input "10 000"
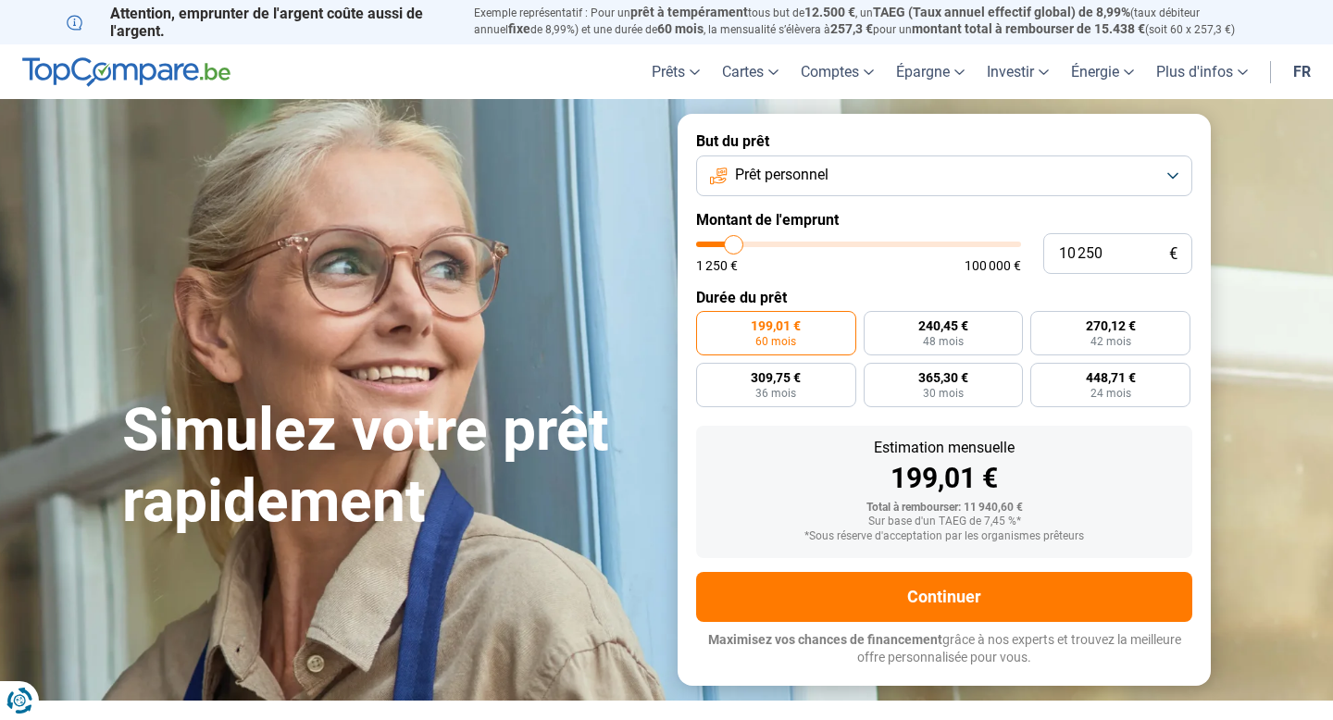
type input "10000"
type input "9 750"
type input "9750"
type input "9 500"
type input "9500"
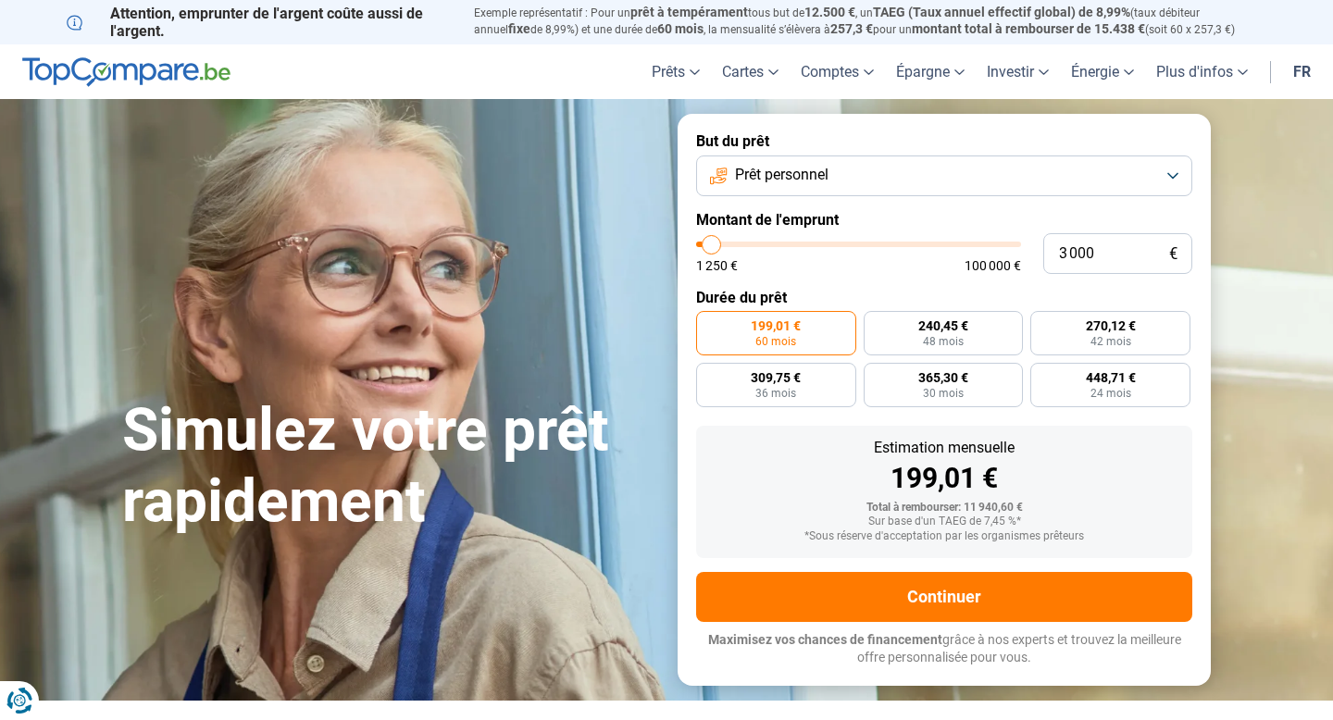
drag, startPoint x: 731, startPoint y: 237, endPoint x: 712, endPoint y: 240, distance: 19.6
click at [712, 242] on input "range" at bounding box center [858, 245] width 325 height 6
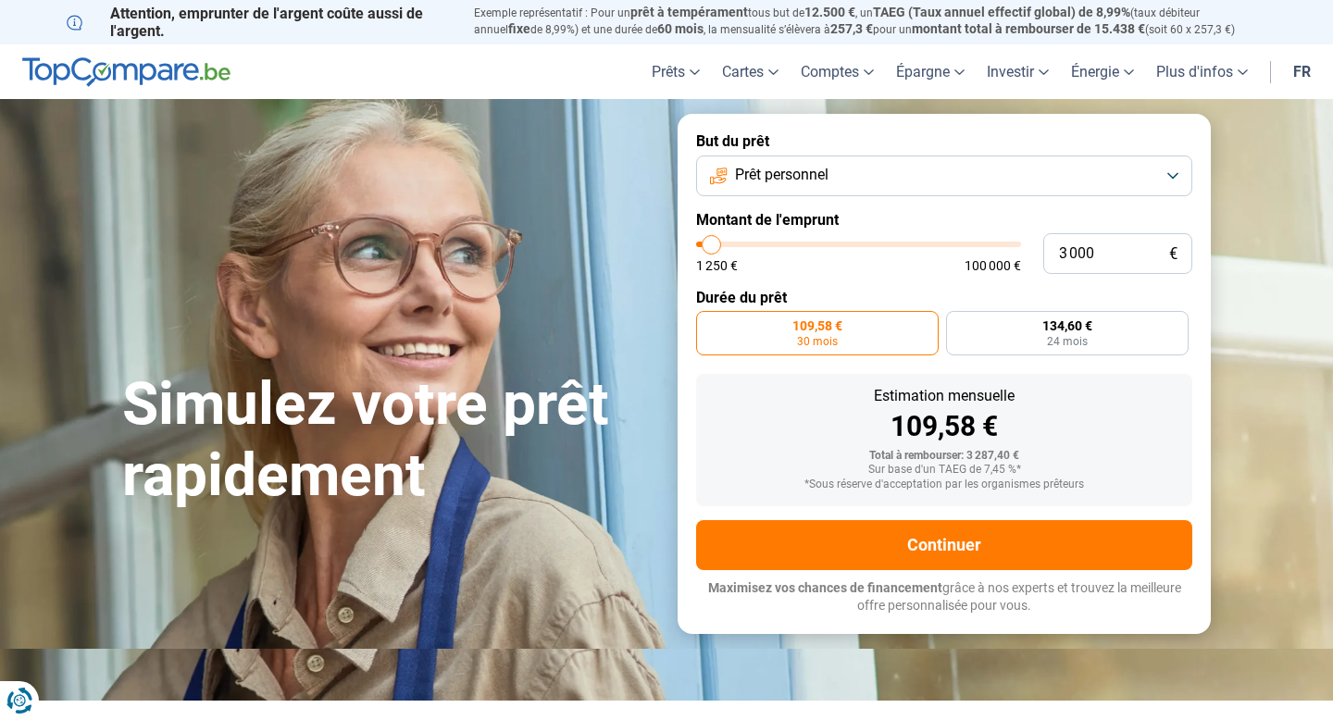
click at [817, 159] on button "Prêt personnel" at bounding box center [944, 175] width 496 height 41
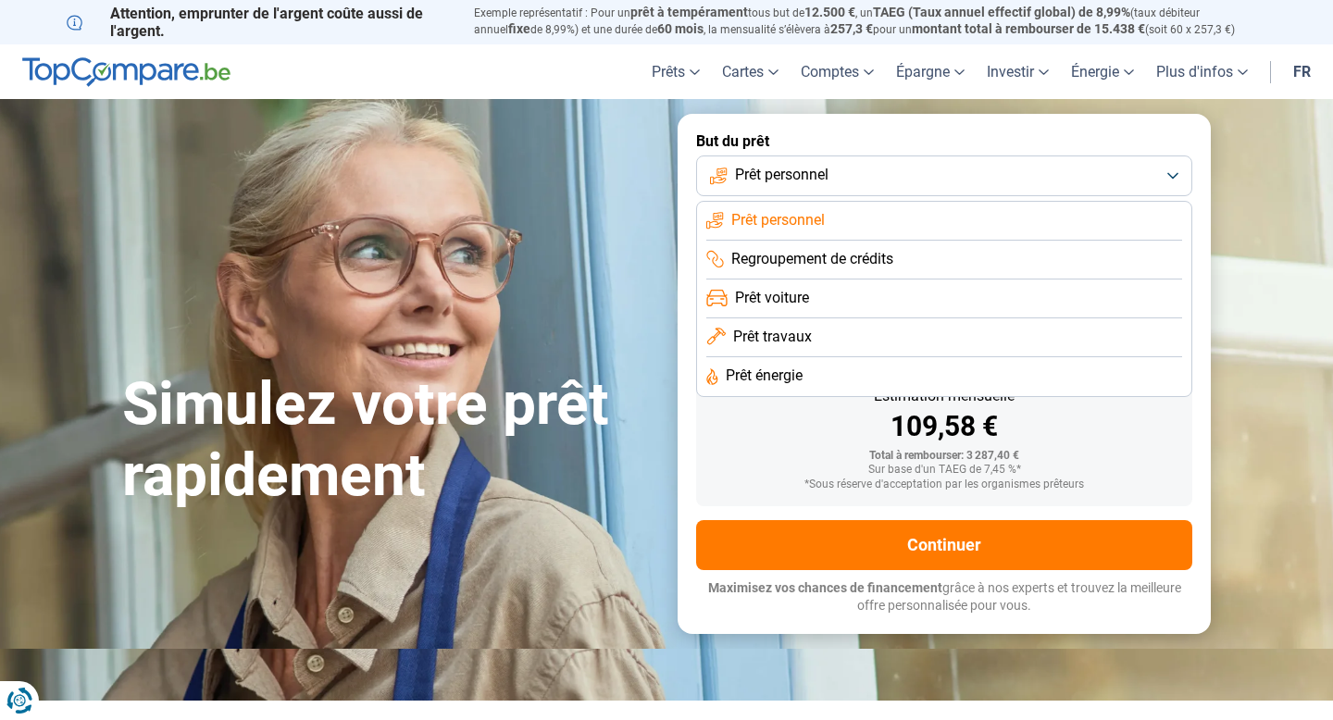
click at [791, 341] on span "Prêt travaux" at bounding box center [772, 337] width 79 height 20
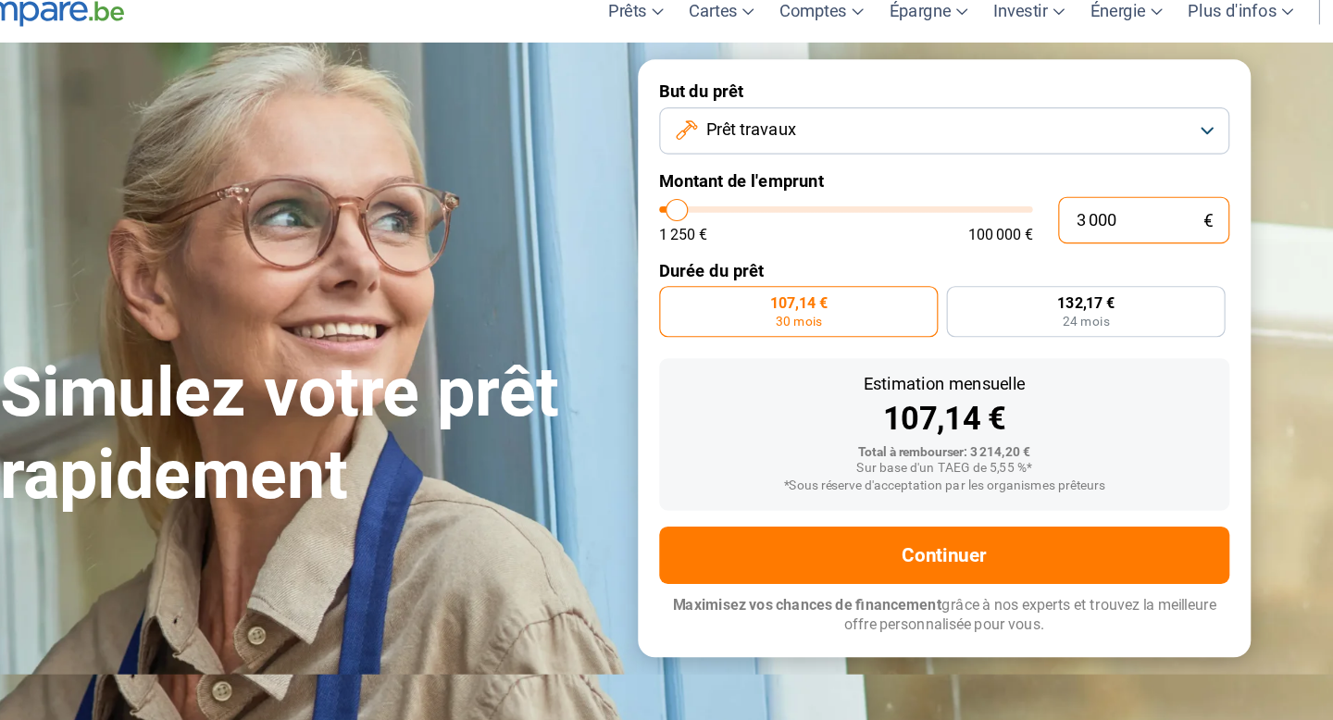
drag, startPoint x: 1114, startPoint y: 257, endPoint x: 976, endPoint y: 256, distance: 137.9
click at [976, 256] on div "3 000 € 1 250 € 100 000 €" at bounding box center [944, 253] width 496 height 41
drag, startPoint x: 1115, startPoint y: 253, endPoint x: 886, endPoint y: 252, distance: 229.5
click at [886, 252] on div "3 000 € 1 250 € 100 000 €" at bounding box center [944, 253] width 496 height 41
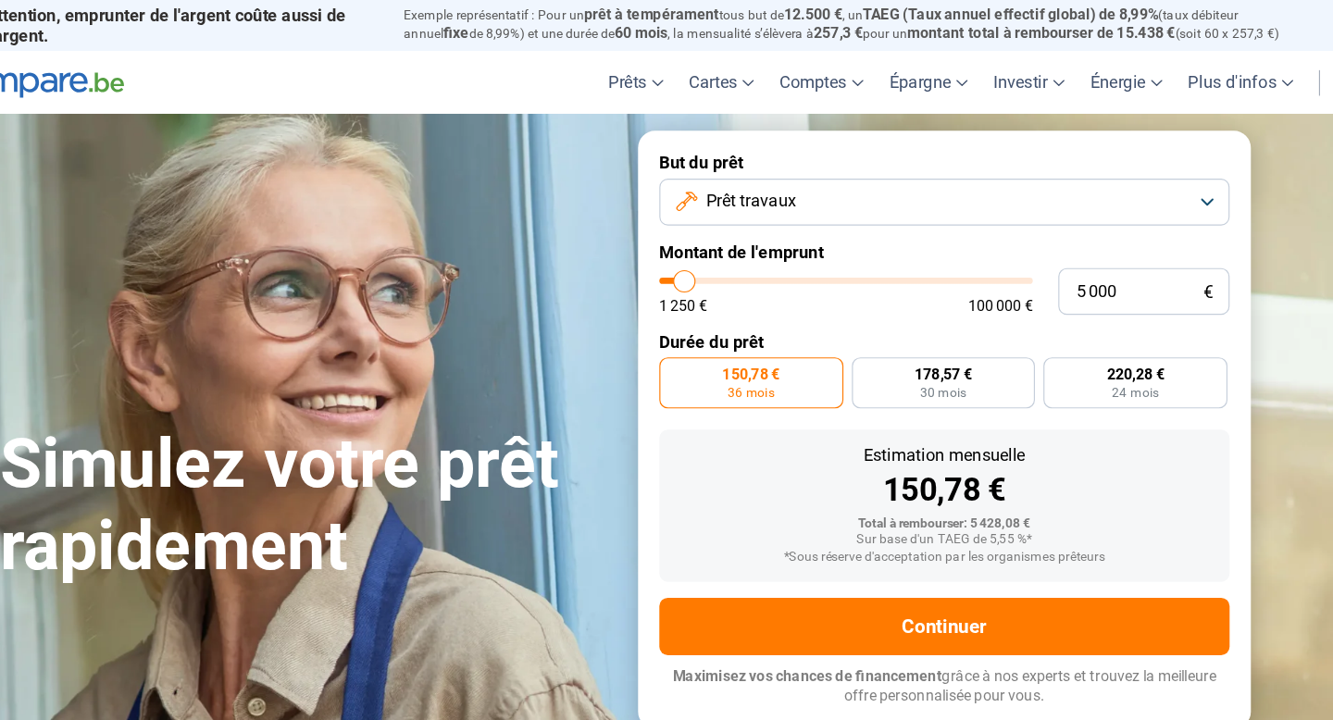
click at [1052, 225] on label "Montant de l'emprunt" at bounding box center [944, 220] width 496 height 18
drag, startPoint x: 1111, startPoint y: 266, endPoint x: 1010, endPoint y: 251, distance: 101.9
click at [1010, 251] on div "5 000 € 1 250 € 100 000 €" at bounding box center [944, 253] width 496 height 41
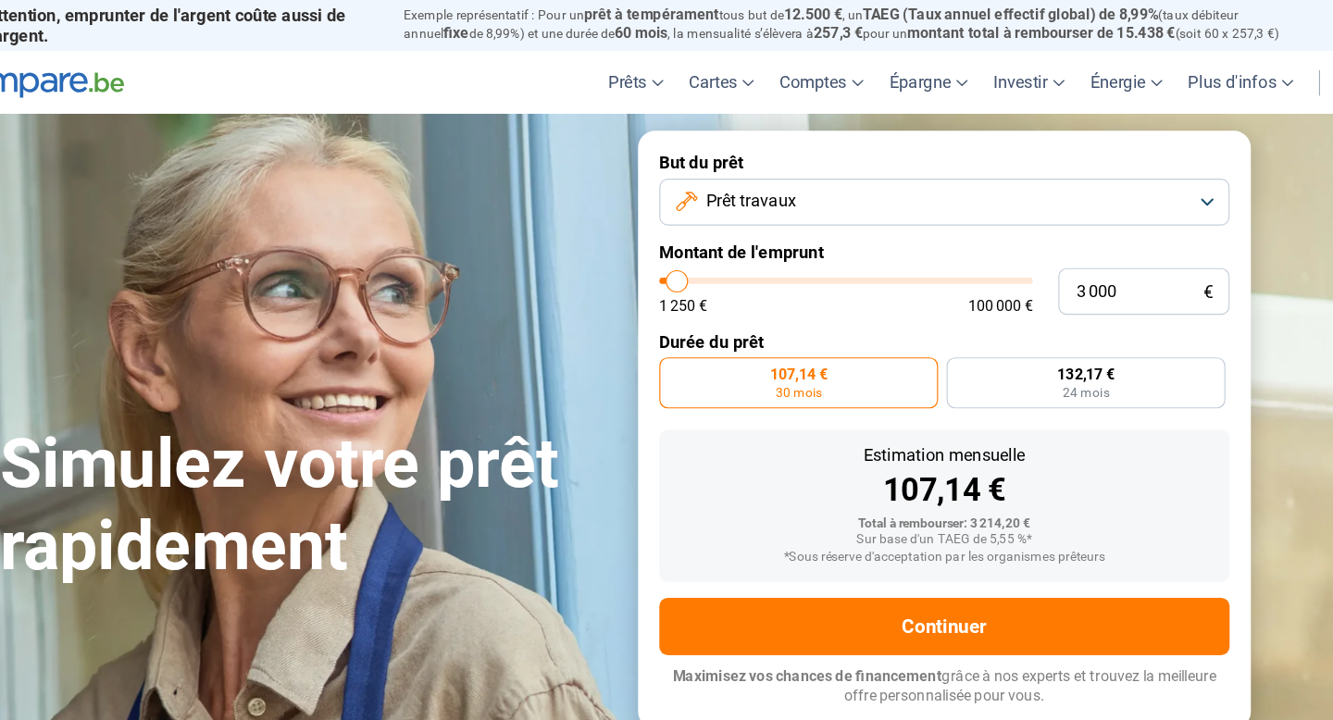
click at [879, 291] on label "Durée du prêt" at bounding box center [944, 298] width 496 height 18
